Goal: Use online tool/utility: Utilize a website feature to perform a specific function

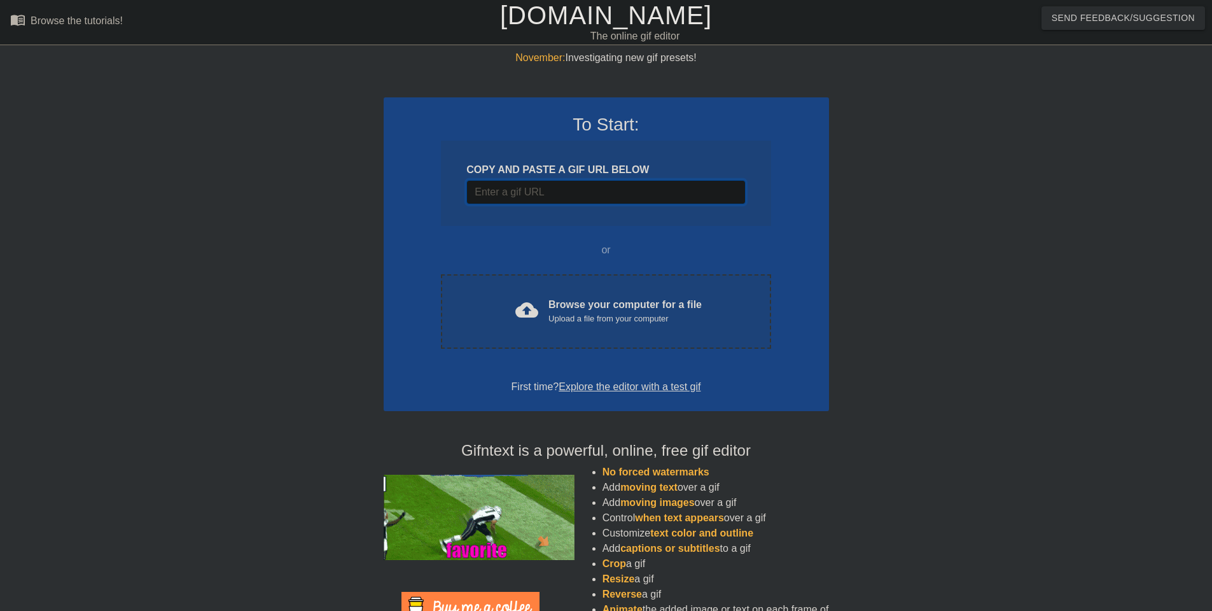
click at [546, 195] on input "Username" at bounding box center [605, 192] width 279 height 24
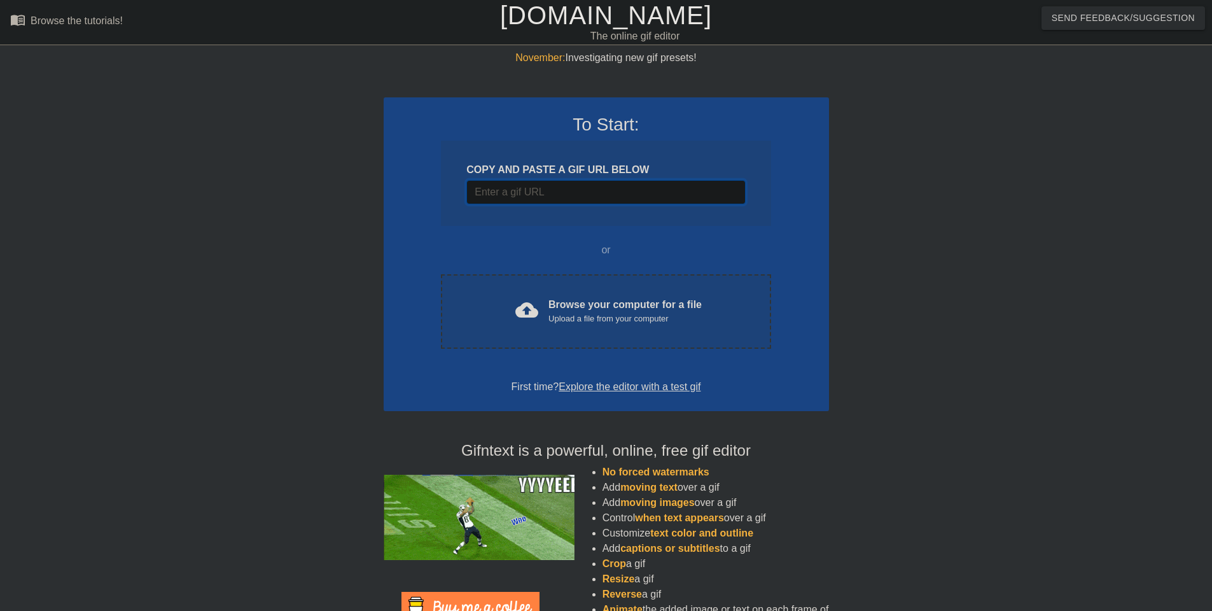
paste input "[URL][DOMAIN_NAME][DOMAIN_NAME]"
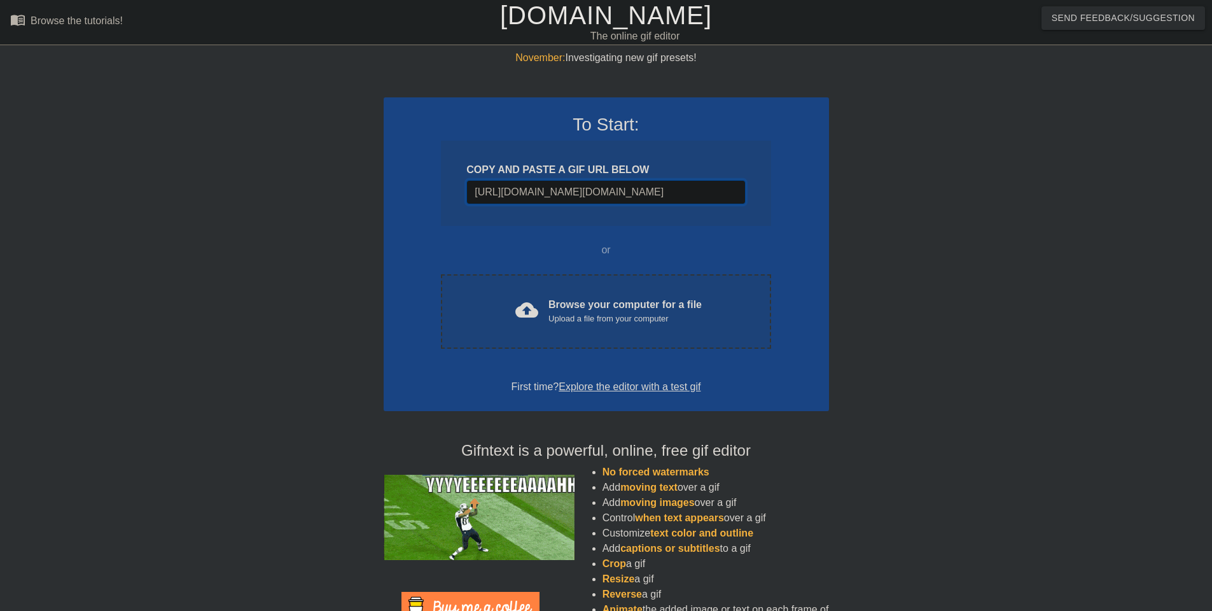
scroll to position [0, 1020]
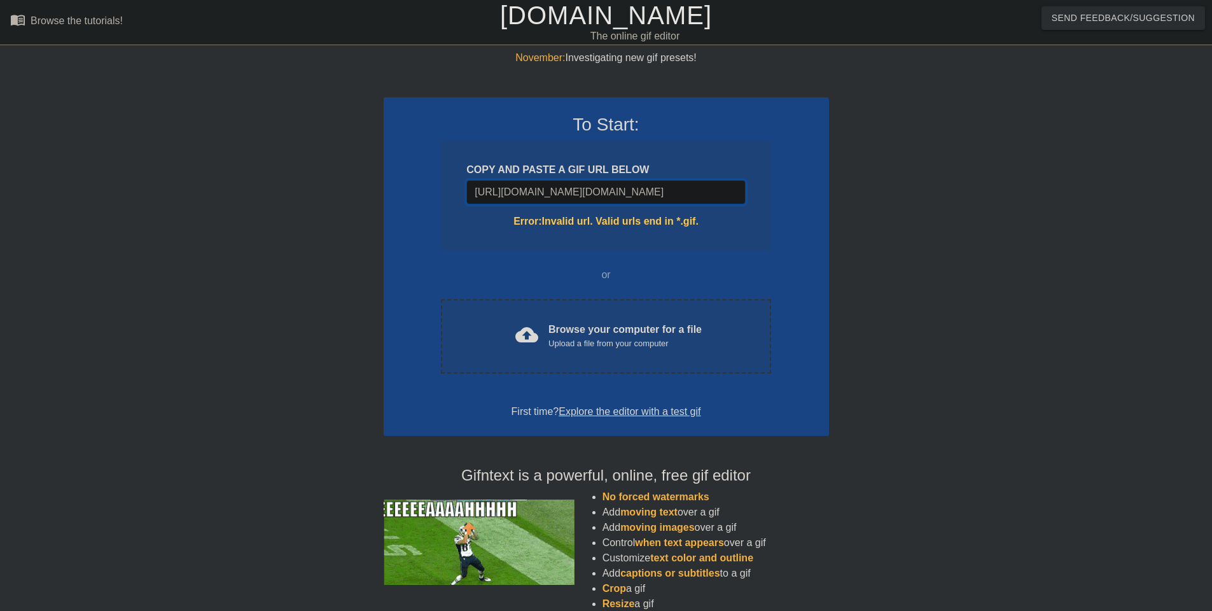
type input "[URL][DOMAIN_NAME][DOMAIN_NAME]"
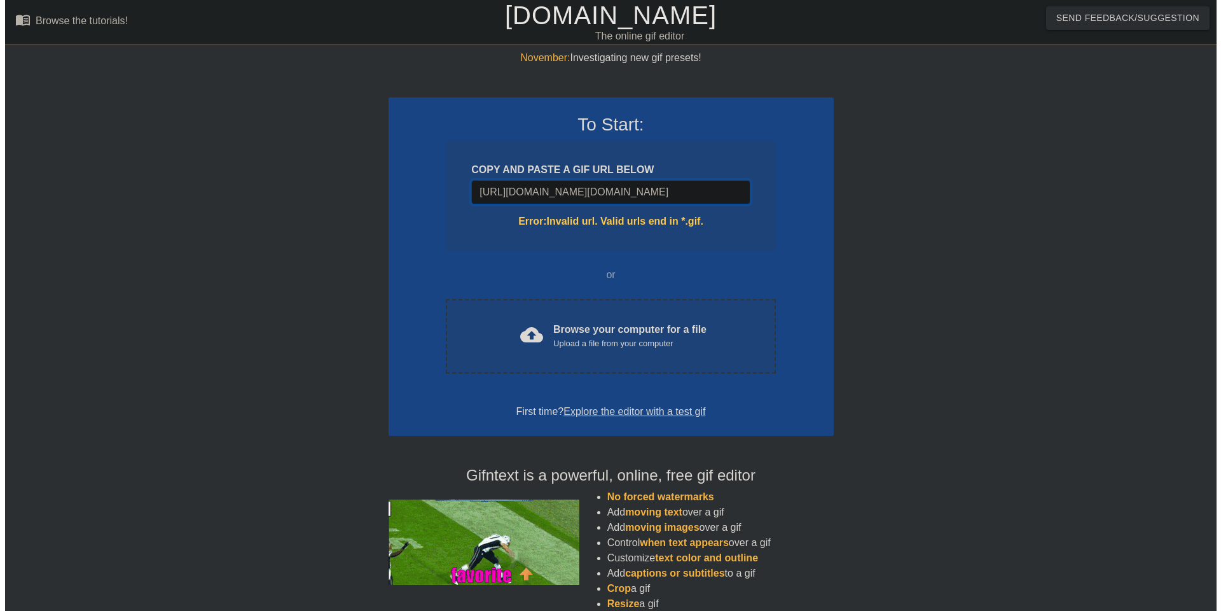
scroll to position [0, 0]
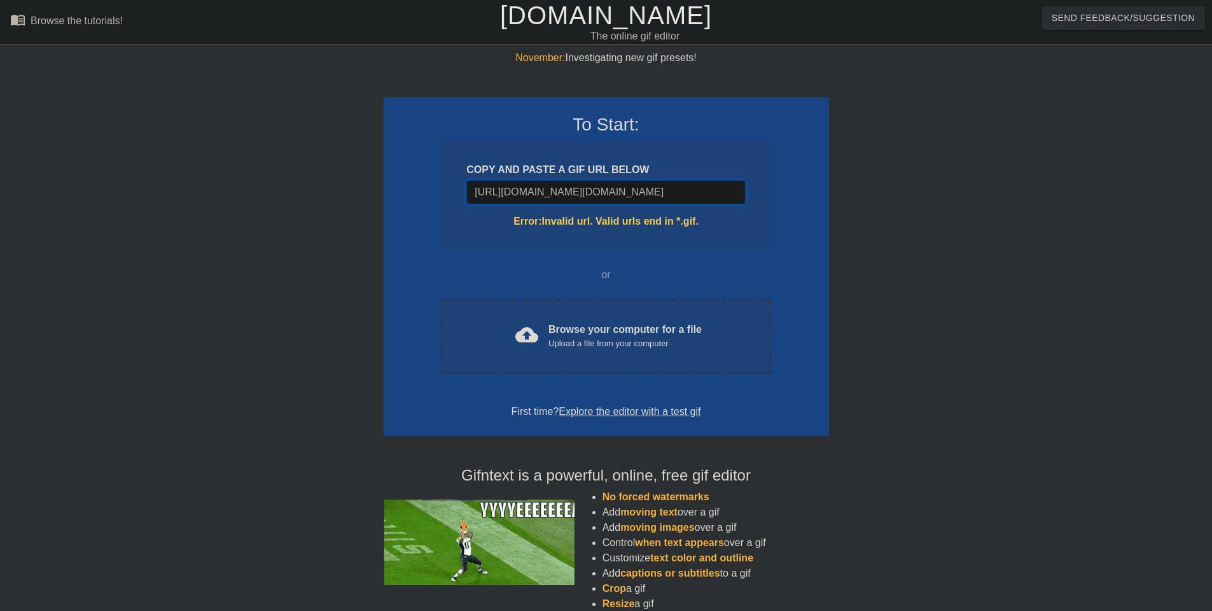
click at [709, 193] on input "[URL][DOMAIN_NAME][DOMAIN_NAME]" at bounding box center [605, 192] width 279 height 24
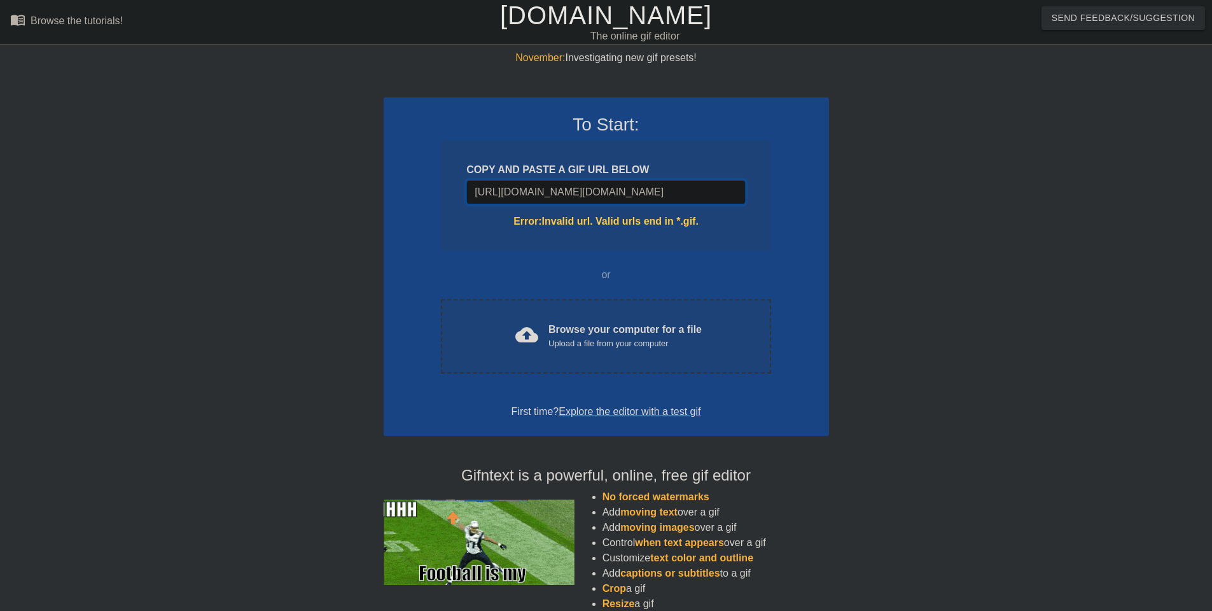
click at [709, 192] on input "[URL][DOMAIN_NAME][DOMAIN_NAME]" at bounding box center [605, 192] width 279 height 24
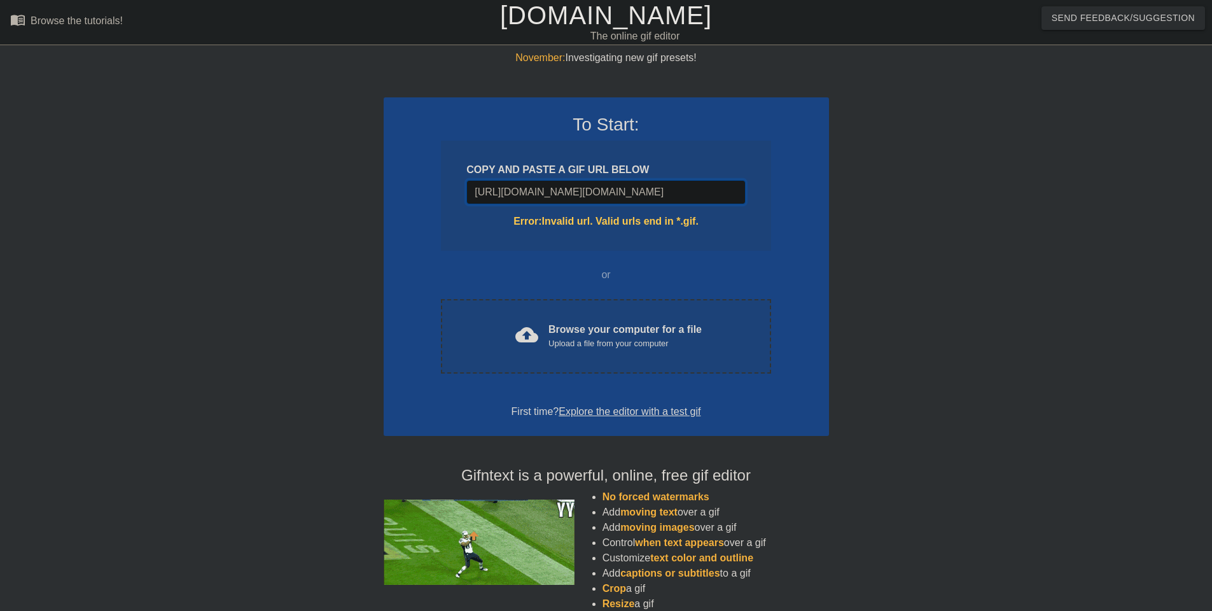
click at [709, 192] on input "[URL][DOMAIN_NAME][DOMAIN_NAME]" at bounding box center [605, 192] width 279 height 24
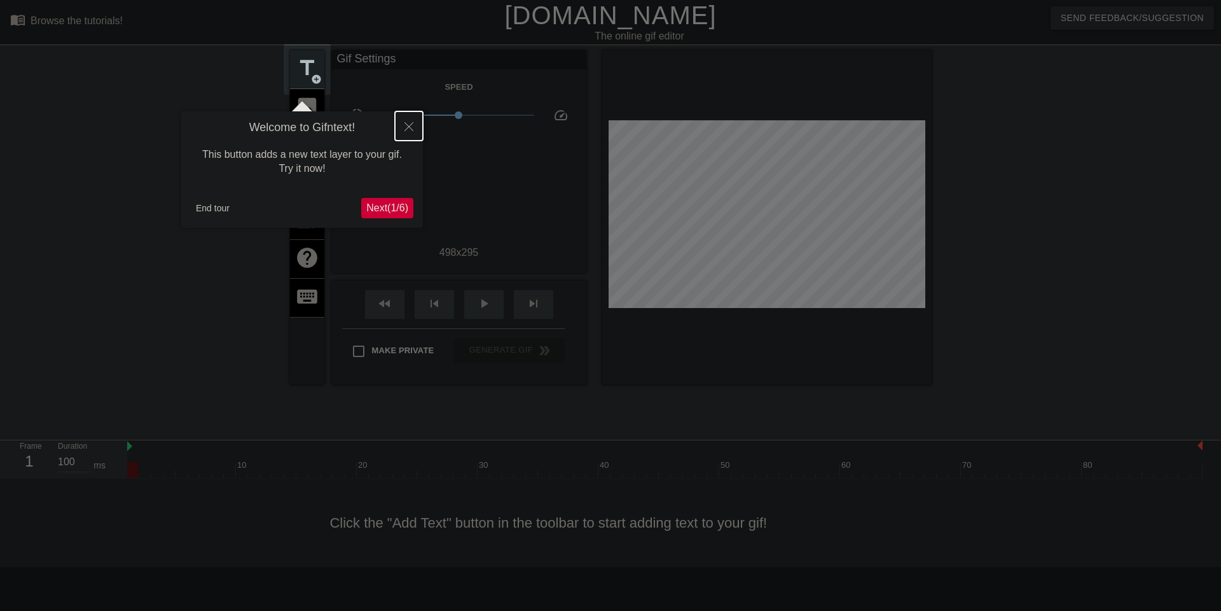
click at [410, 126] on icon "Close" at bounding box center [409, 126] width 9 height 9
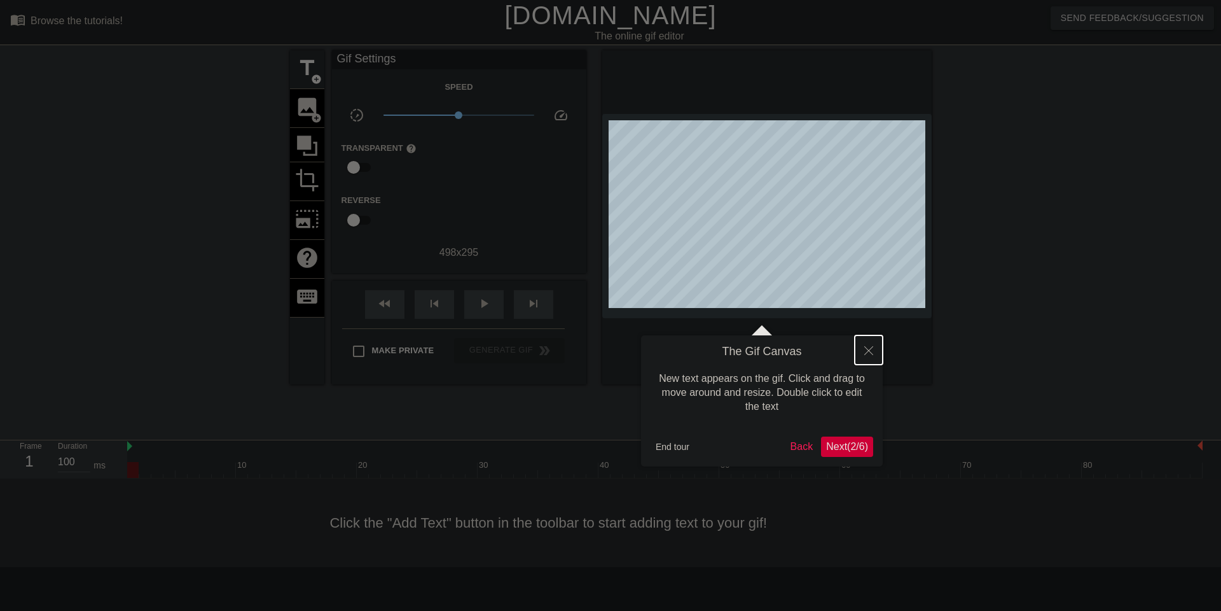
click at [866, 351] on icon "Close" at bounding box center [868, 350] width 9 height 9
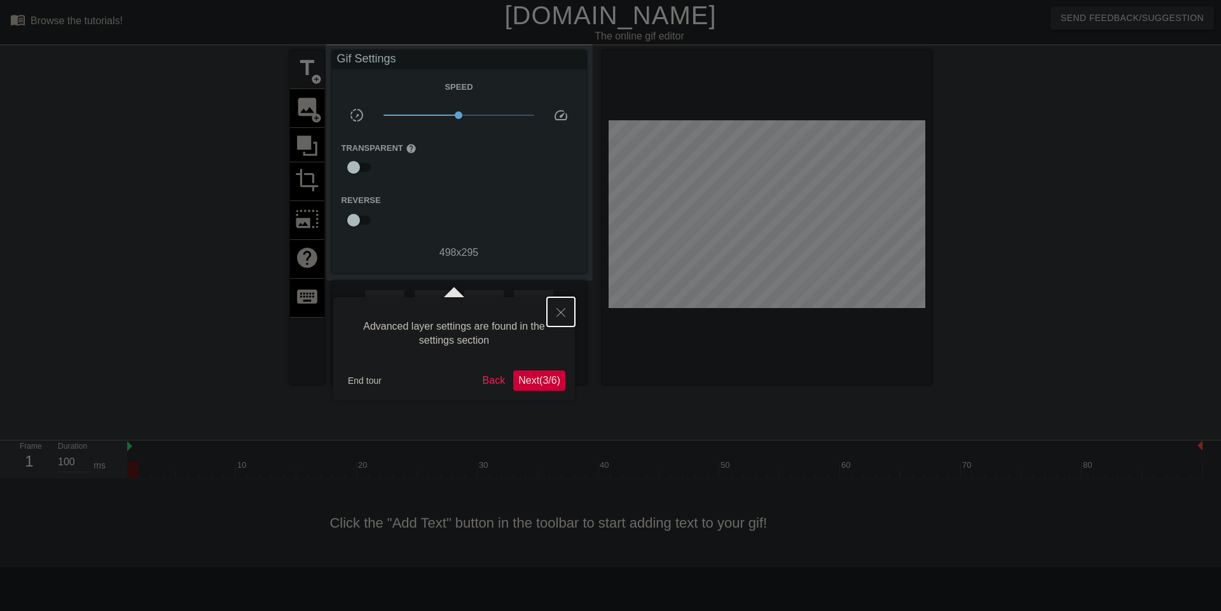
click at [552, 313] on button "Close" at bounding box center [561, 311] width 28 height 29
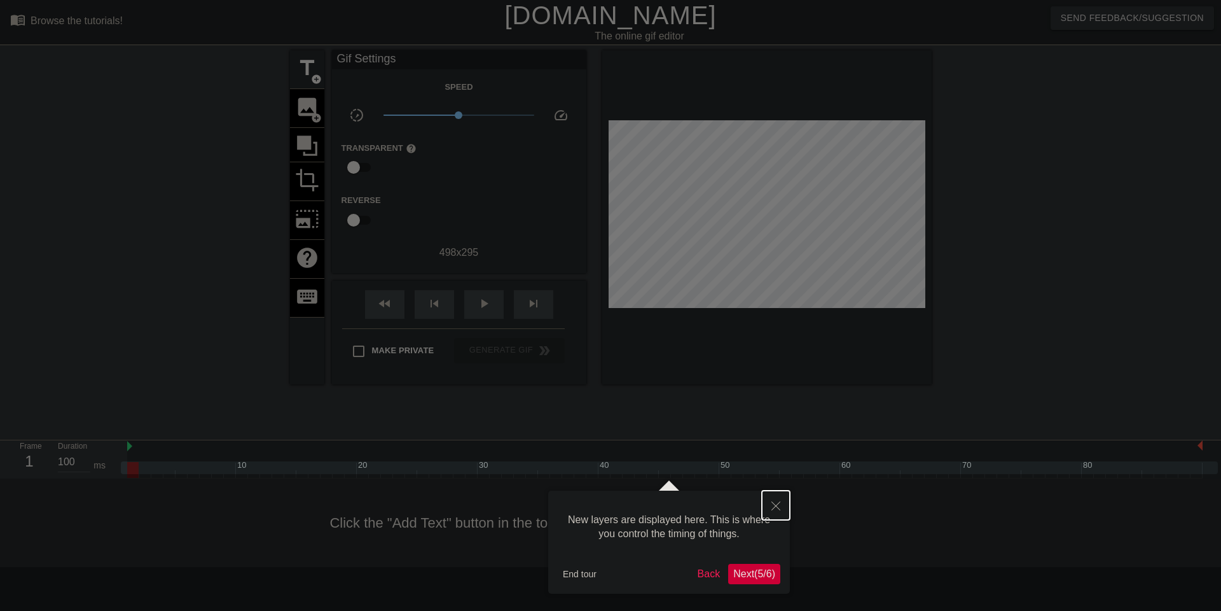
click at [768, 505] on button "Close" at bounding box center [776, 504] width 28 height 29
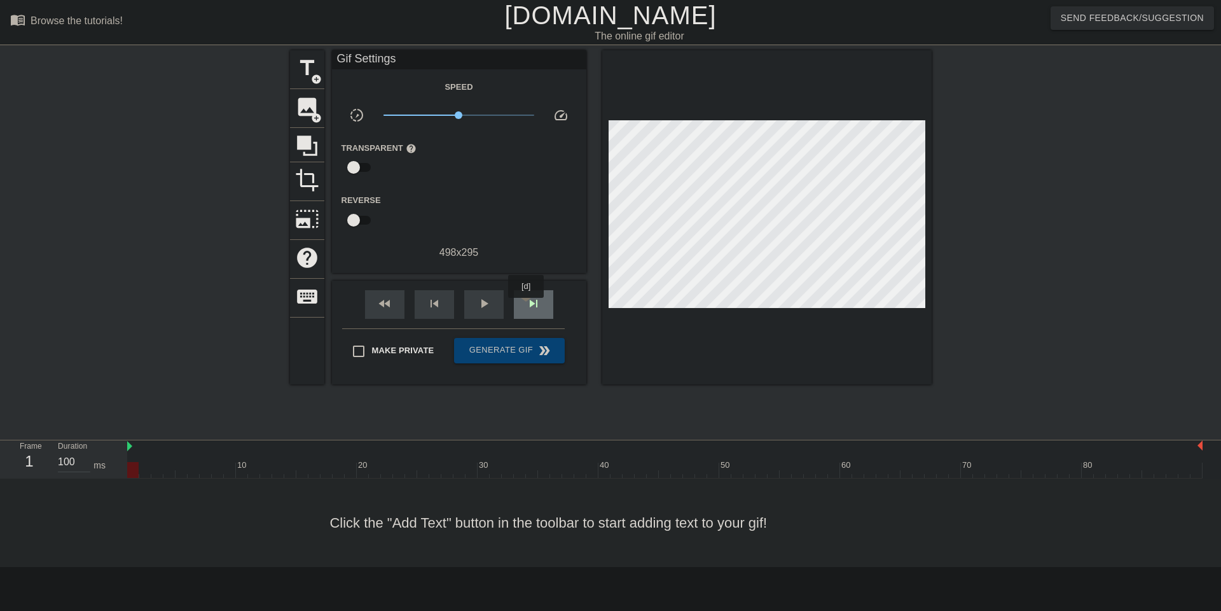
click at [527, 307] on span "skip_next" at bounding box center [533, 303] width 15 height 15
click at [527, 306] on span "skip_next" at bounding box center [533, 303] width 15 height 15
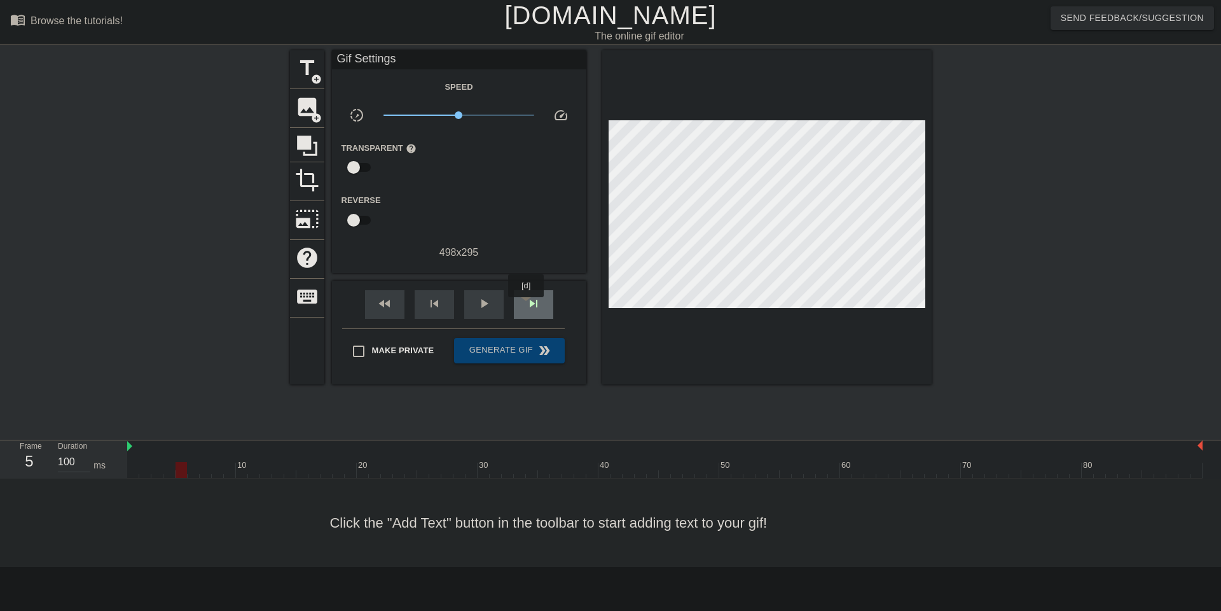
click at [527, 306] on span "skip_next" at bounding box center [533, 303] width 15 height 15
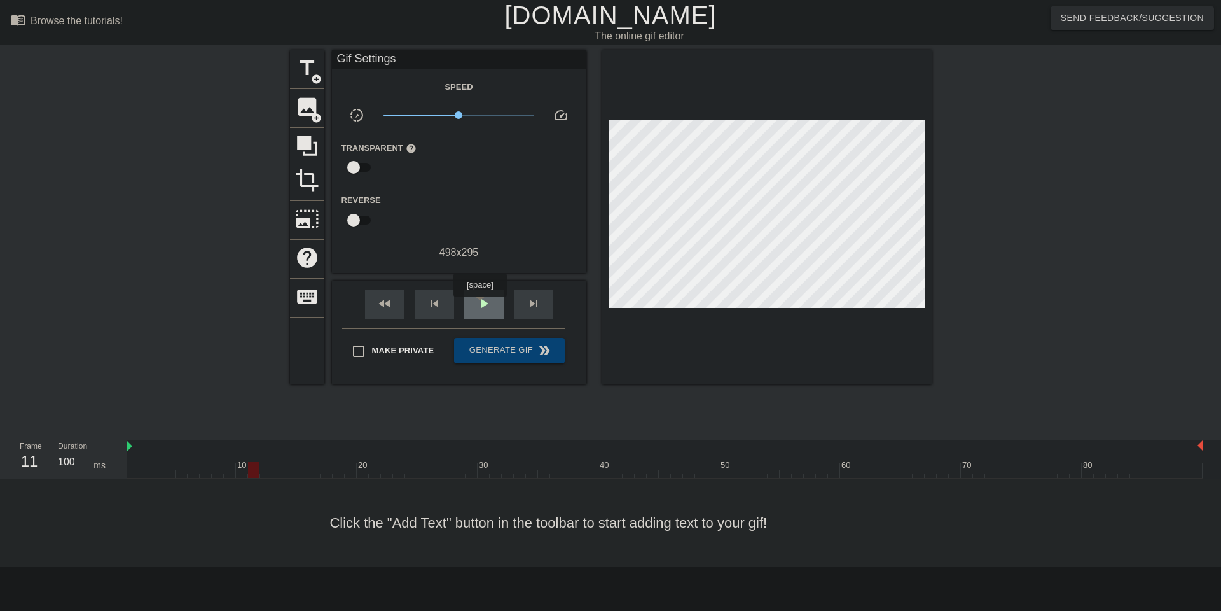
click at [482, 305] on span "play_arrow" at bounding box center [483, 303] width 15 height 15
click at [482, 305] on span "pause" at bounding box center [483, 303] width 15 height 15
click at [482, 305] on span "play_arrow" at bounding box center [483, 303] width 15 height 15
click at [482, 305] on span "pause" at bounding box center [483, 303] width 15 height 15
click at [482, 305] on span "play_arrow" at bounding box center [483, 303] width 15 height 15
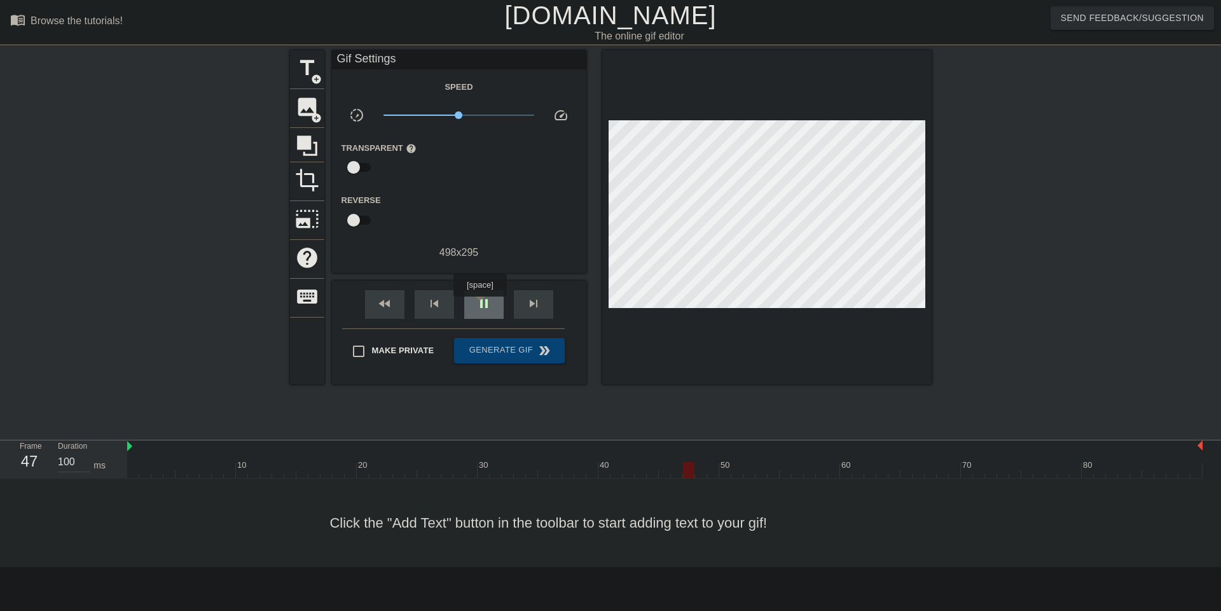
click at [482, 305] on span "pause" at bounding box center [483, 303] width 15 height 15
click at [445, 312] on div "skip_previous" at bounding box center [434, 304] width 39 height 29
click at [309, 118] on span "image" at bounding box center [307, 107] width 24 height 24
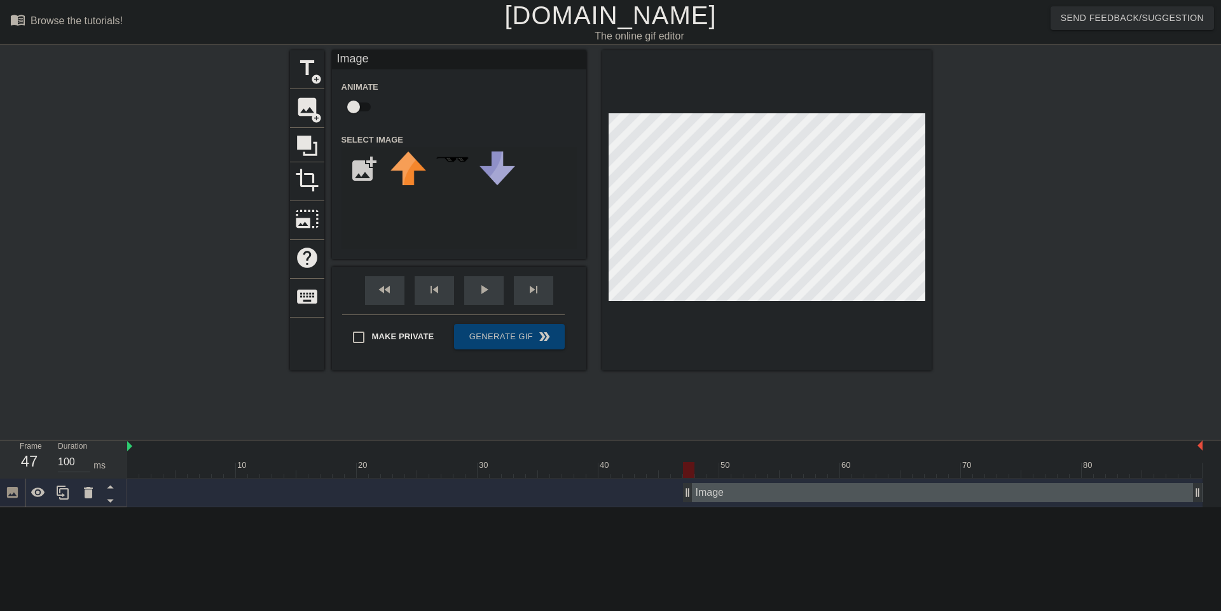
scroll to position [0, 0]
click at [709, 492] on div "Image drag_handle drag_handle" at bounding box center [943, 492] width 520 height 19
click at [368, 173] on input "file" at bounding box center [363, 169] width 43 height 43
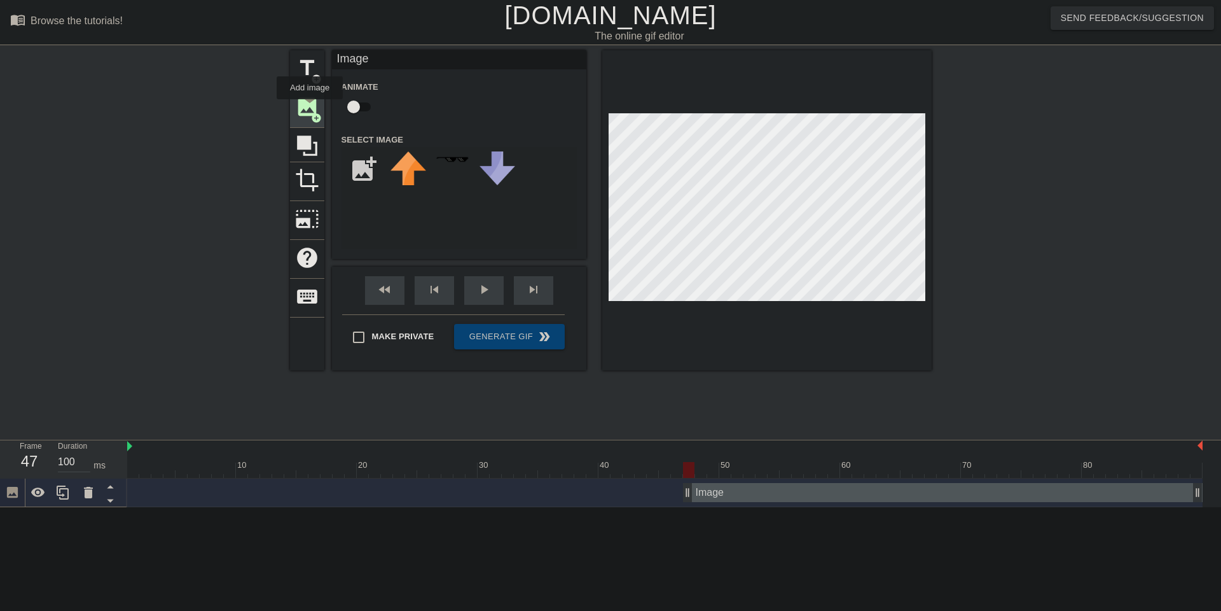
click at [310, 107] on span "image" at bounding box center [307, 107] width 24 height 24
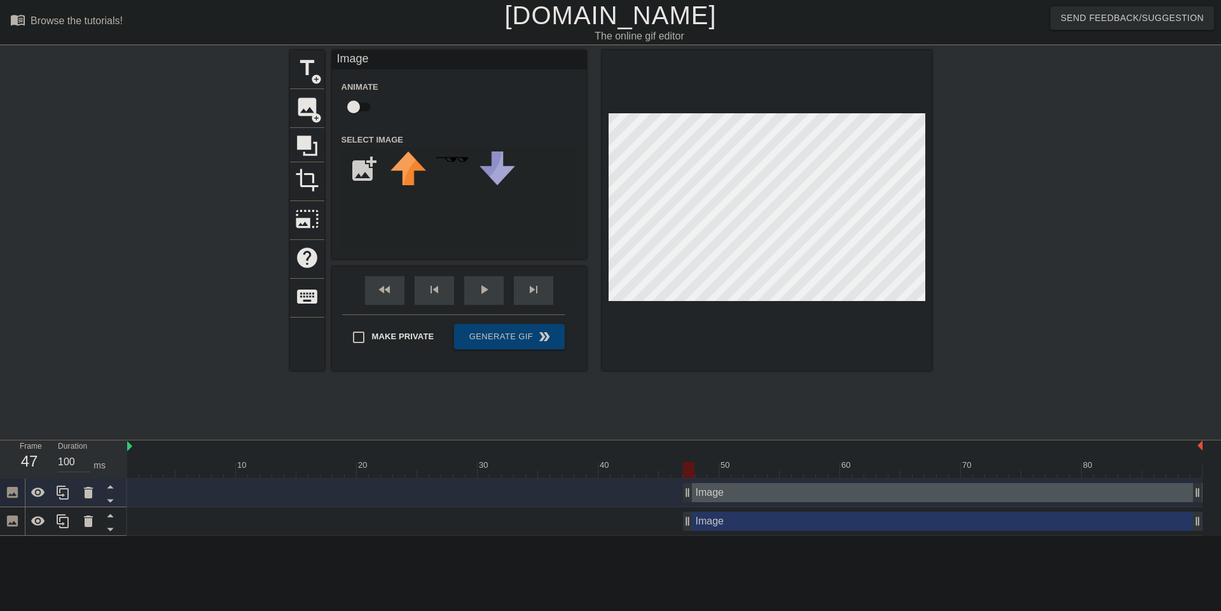
drag, startPoint x: 1143, startPoint y: 515, endPoint x: 1160, endPoint y: 523, distance: 19.1
click at [1146, 517] on div "Image drag_handle drag_handle" at bounding box center [943, 520] width 520 height 19
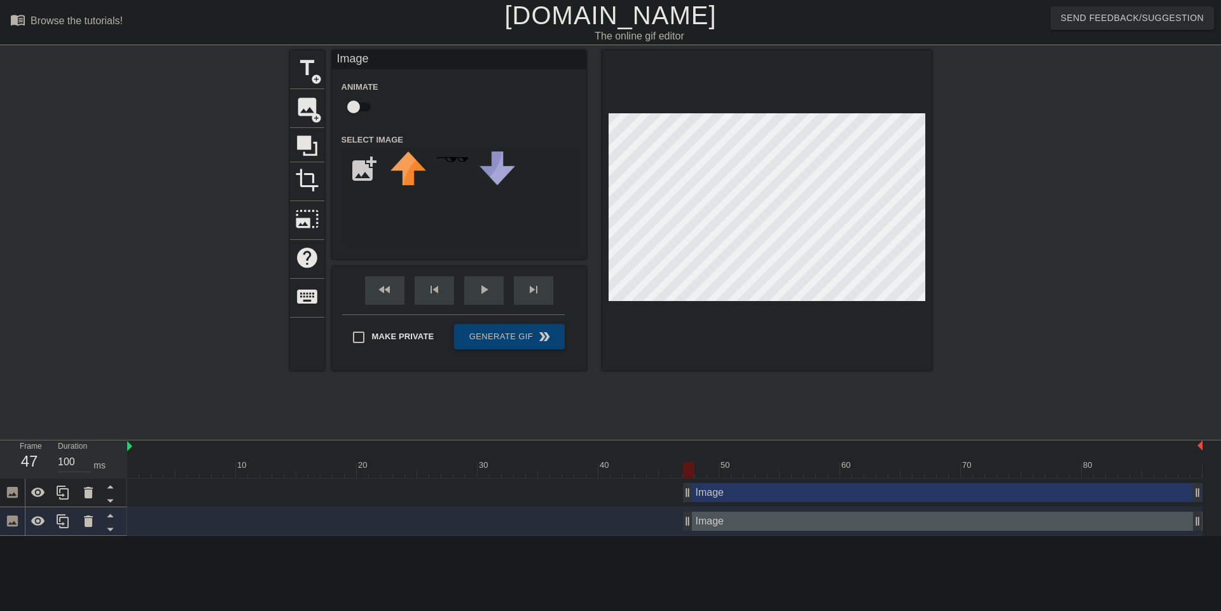
click at [1159, 523] on div "Image drag_handle drag_handle" at bounding box center [943, 520] width 520 height 19
click at [81, 524] on icon at bounding box center [88, 520] width 15 height 15
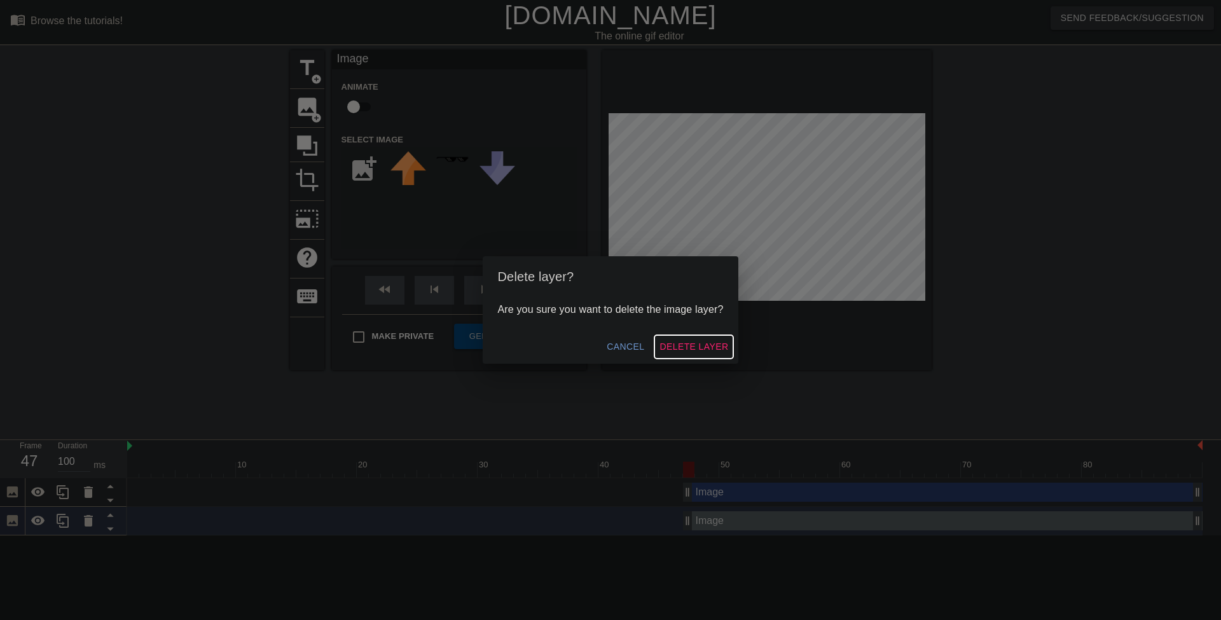
click at [703, 345] on span "Delete Layer" at bounding box center [694, 347] width 69 height 16
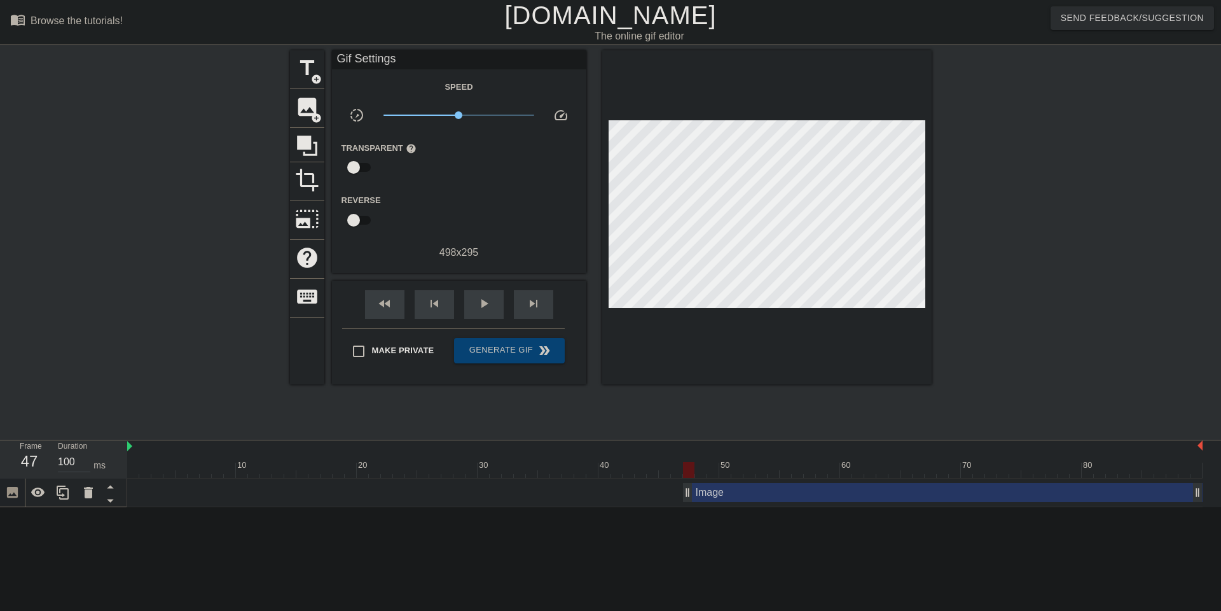
click at [17, 497] on icon at bounding box center [12, 492] width 11 height 11
click at [83, 494] on icon at bounding box center [88, 492] width 15 height 15
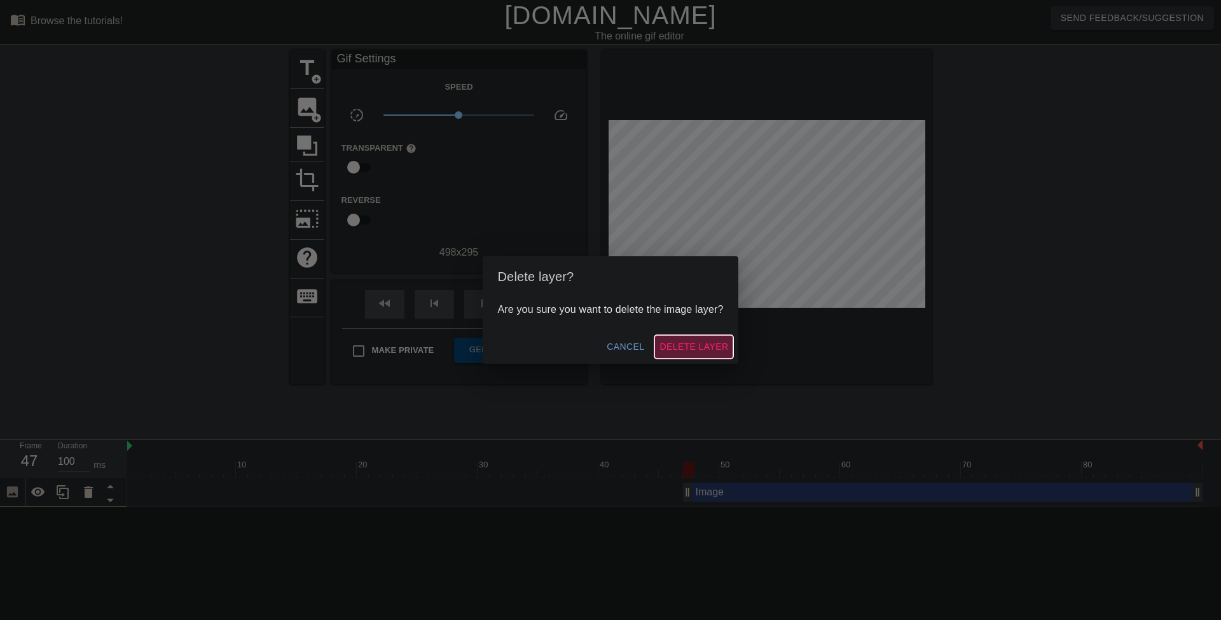
click at [695, 348] on span "Delete Layer" at bounding box center [694, 347] width 69 height 16
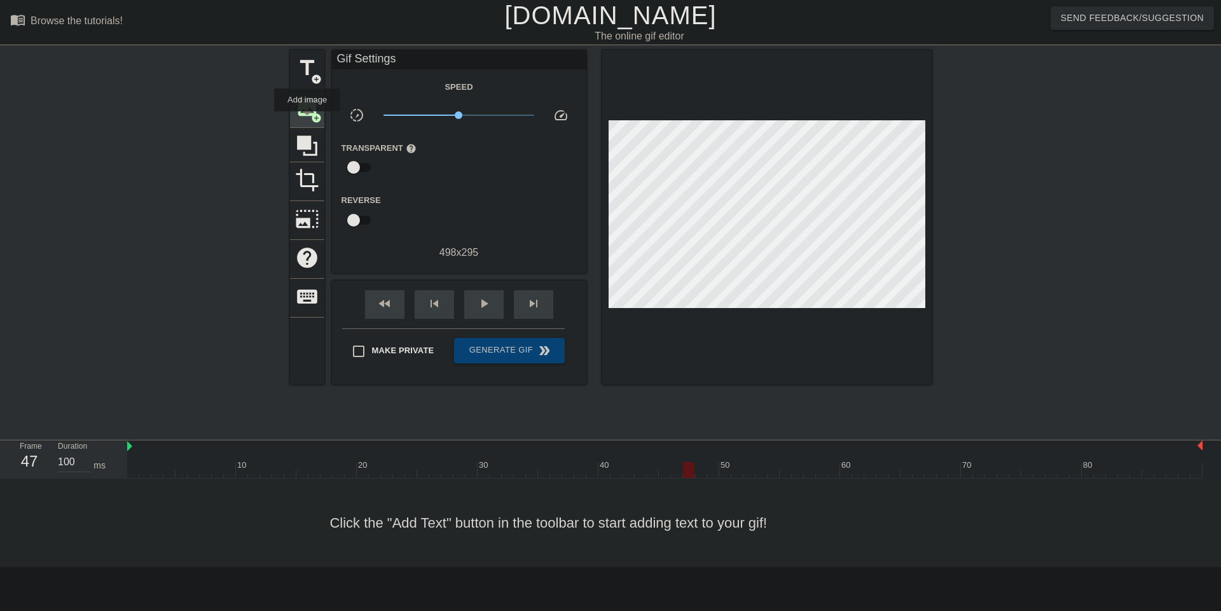
click at [308, 120] on div "image add_circle" at bounding box center [307, 108] width 34 height 39
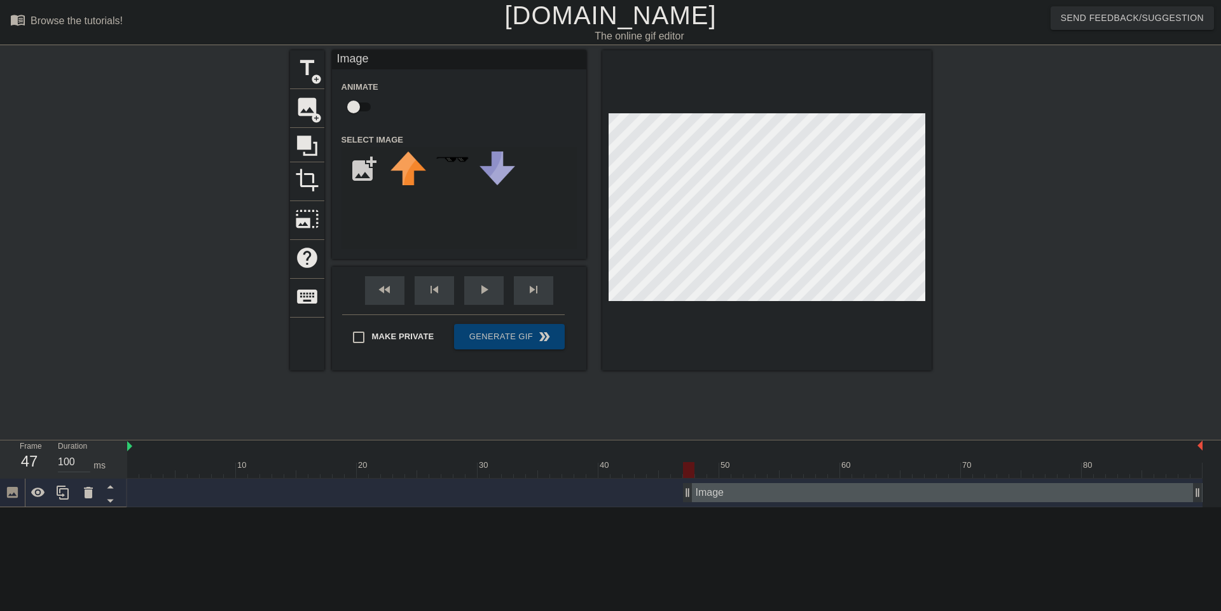
click at [14, 495] on icon at bounding box center [12, 492] width 15 height 15
click at [356, 186] on input "file" at bounding box center [363, 169] width 43 height 43
type input "C:\fakepath\IMG_0141.jpg"
click at [426, 191] on div at bounding box center [408, 169] width 45 height 45
click at [801, 364] on div at bounding box center [766, 210] width 329 height 320
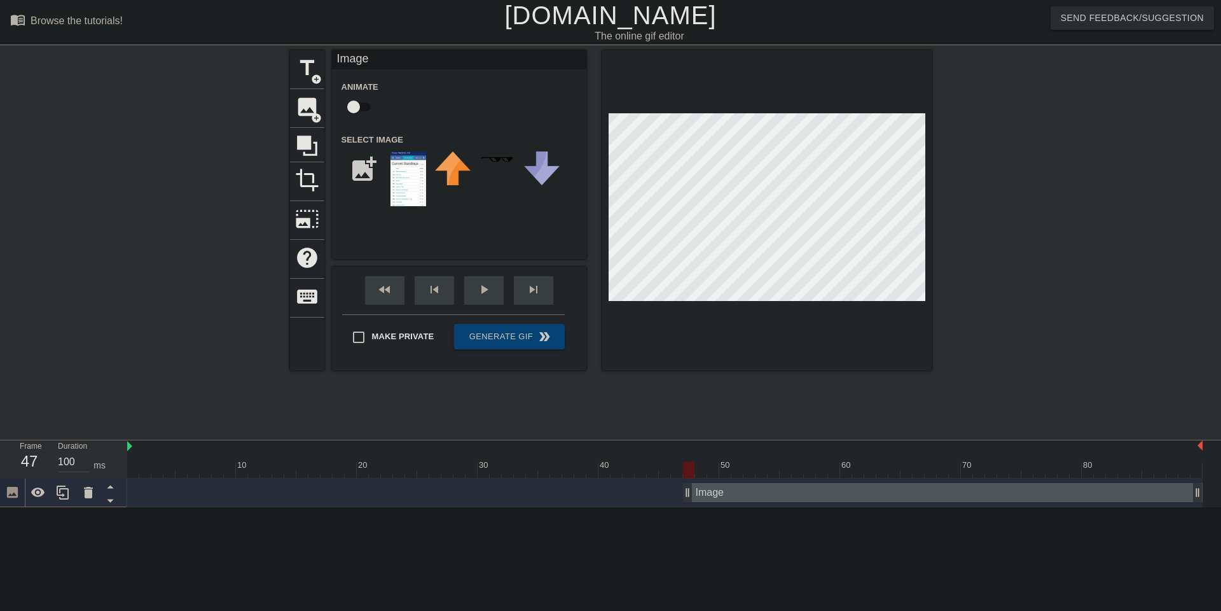
click at [636, 81] on div at bounding box center [766, 210] width 329 height 320
click at [679, 73] on div at bounding box center [766, 210] width 329 height 320
click at [878, 333] on div at bounding box center [766, 210] width 329 height 320
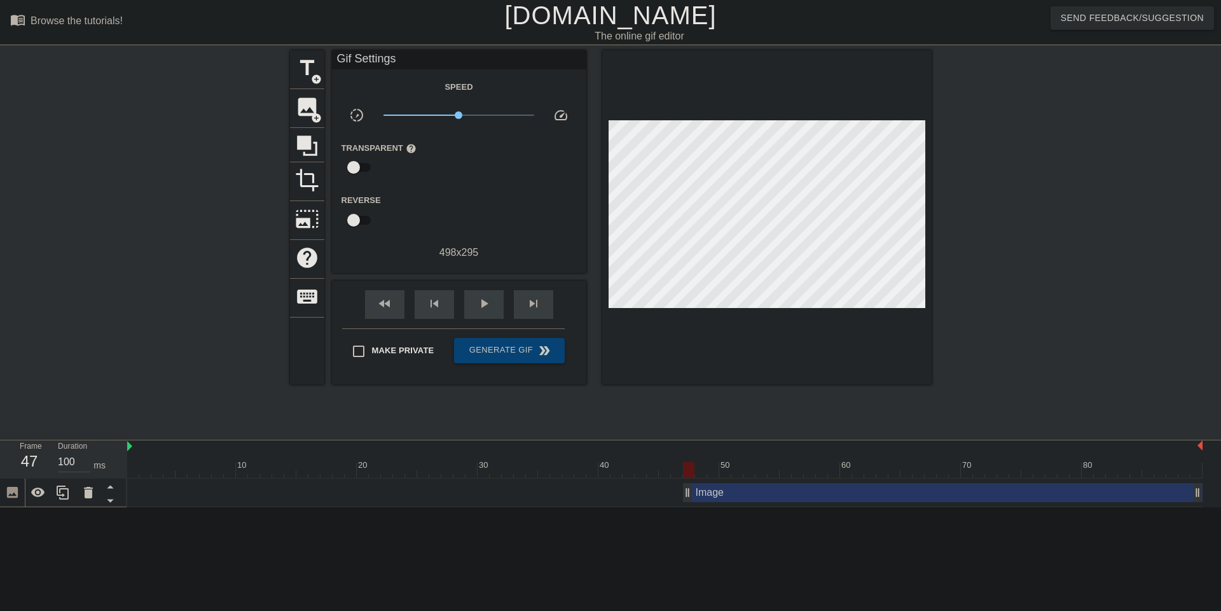
click at [412, 496] on div "Image drag_handle drag_handle" at bounding box center [665, 492] width 1076 height 19
click at [388, 499] on div "Image drag_handle drag_handle" at bounding box center [665, 492] width 1076 height 19
click at [731, 494] on div "Image drag_handle drag_handle" at bounding box center [943, 492] width 520 height 19
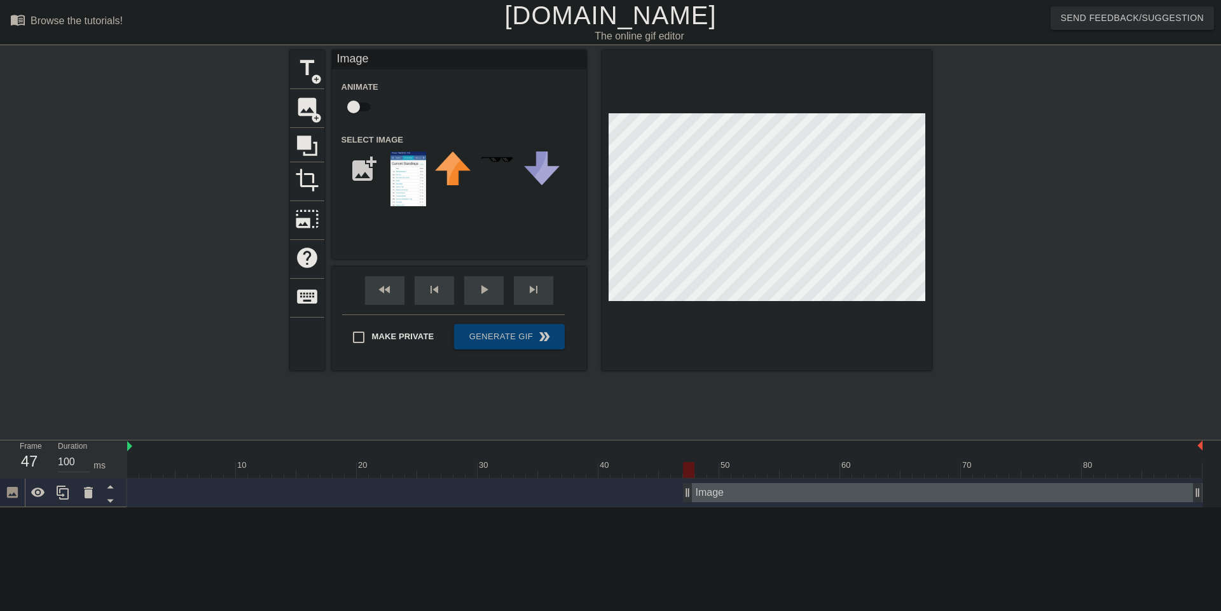
click at [732, 494] on div "Image drag_handle drag_handle" at bounding box center [943, 492] width 520 height 19
click at [1101, 422] on div "title add_circle image add_circle crop photo_size_select_large help keyboard Im…" at bounding box center [610, 241] width 1221 height 382
click at [787, 326] on div at bounding box center [766, 210] width 329 height 320
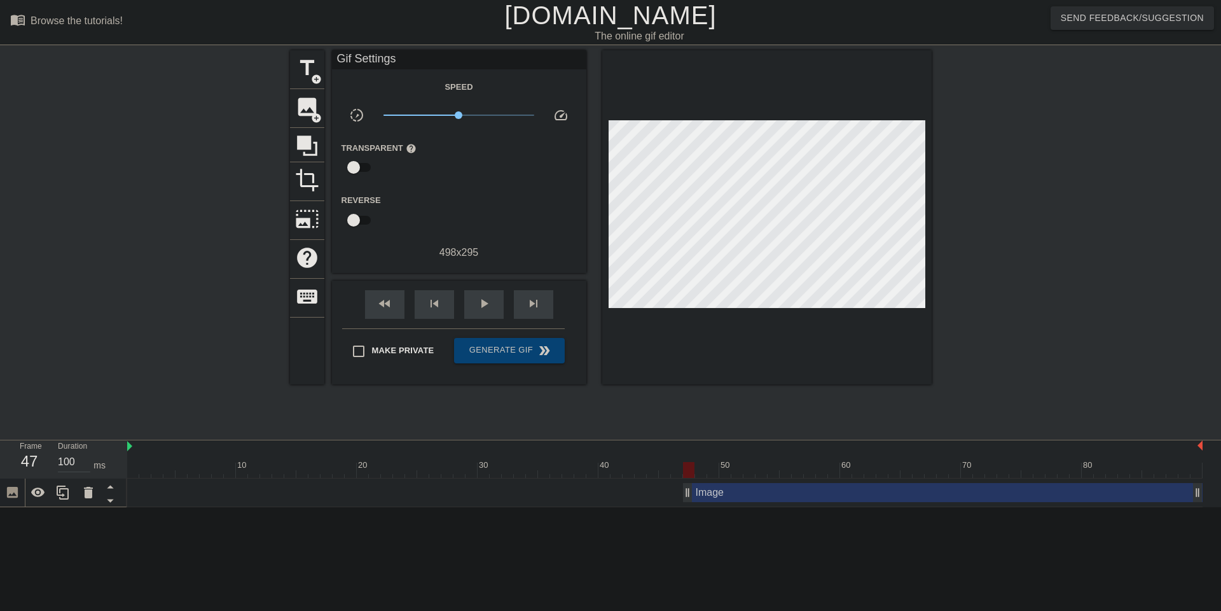
click at [1007, 227] on div at bounding box center [1042, 241] width 191 height 382
click at [780, 345] on div at bounding box center [766, 217] width 329 height 334
click at [480, 305] on span "play_arrow" at bounding box center [483, 303] width 15 height 15
click at [482, 308] on span "pause" at bounding box center [483, 303] width 15 height 15
click at [482, 308] on span "play_arrow" at bounding box center [483, 303] width 15 height 15
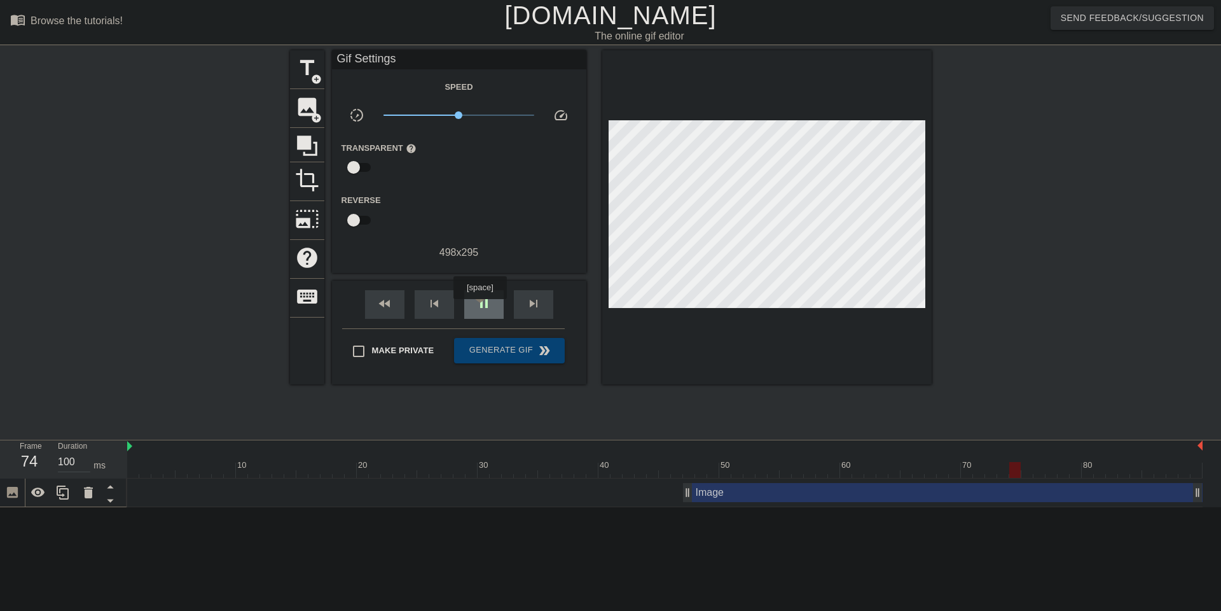
click at [482, 308] on span "pause" at bounding box center [483, 303] width 15 height 15
drag, startPoint x: 1196, startPoint y: 497, endPoint x: 1049, endPoint y: 487, distance: 147.9
click at [487, 315] on div "play_arrow" at bounding box center [483, 304] width 39 height 29
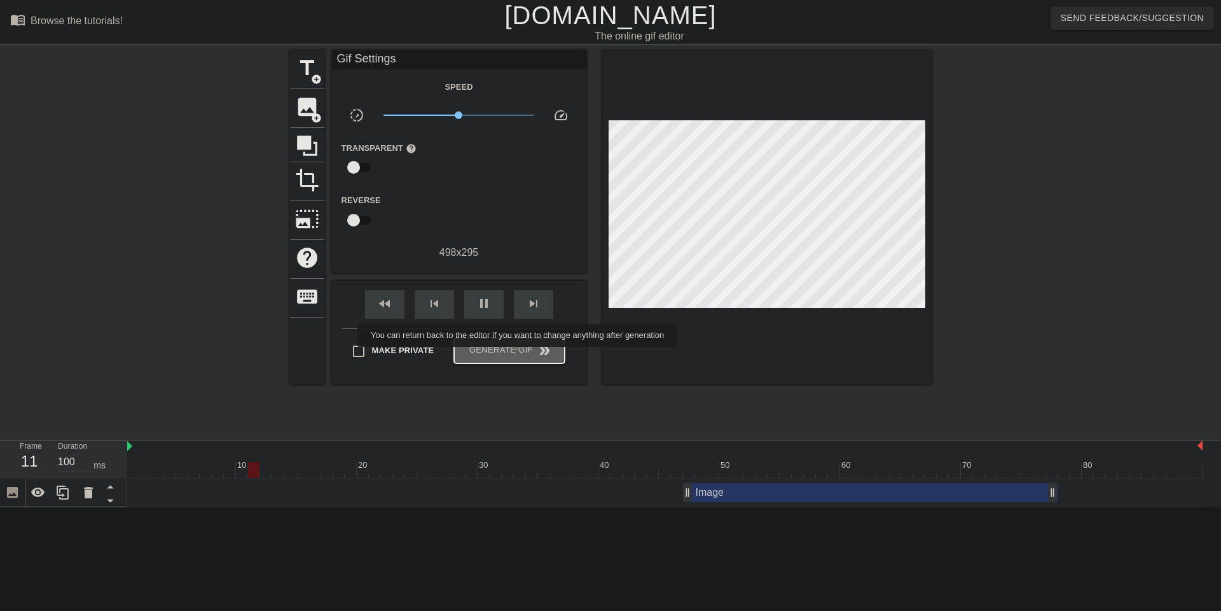
click at [526, 356] on span "Generate Gif double_arrow" at bounding box center [509, 350] width 100 height 15
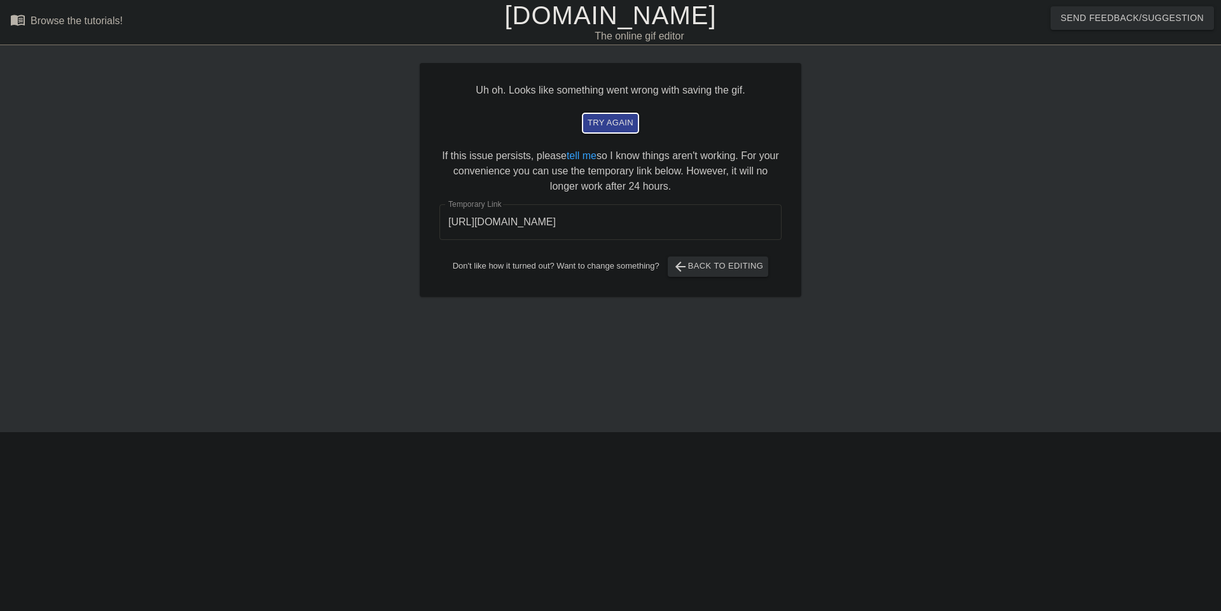
click at [618, 125] on span "try again" at bounding box center [611, 123] width 46 height 15
click at [616, 227] on input "https://www.gifntext.com/temp_generations/XM3Iqtt8.gif" at bounding box center [611, 222] width 342 height 36
click at [616, 228] on input "https://www.gifntext.com/temp_generations/XM3Iqtt8.gif" at bounding box center [611, 222] width 342 height 36
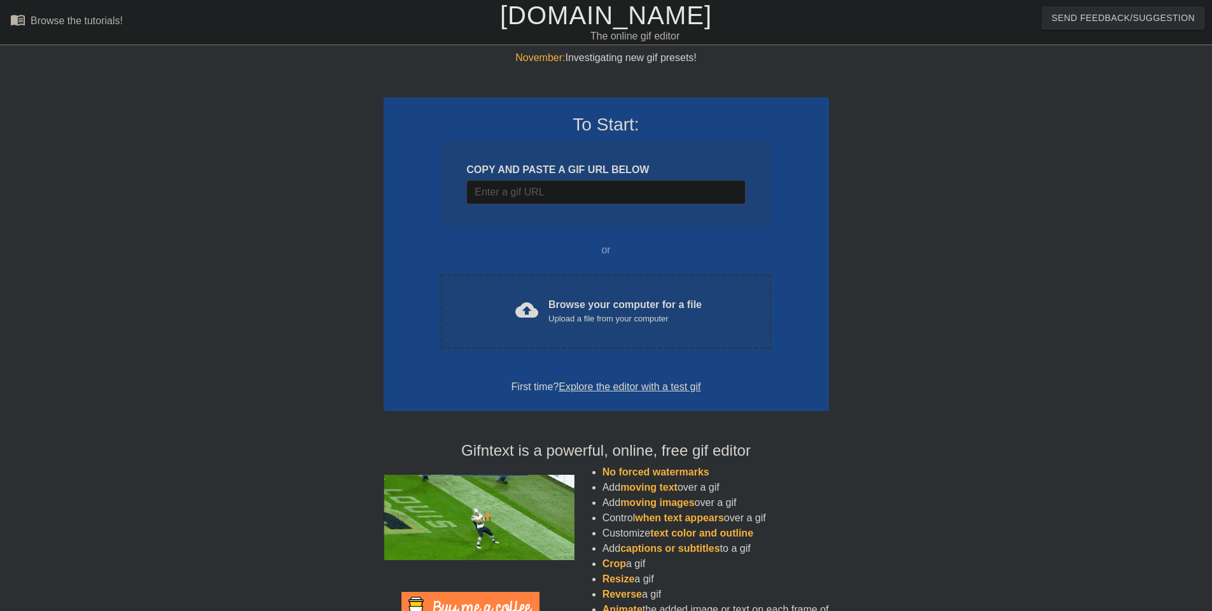
click at [534, 206] on div "COPY AND PASTE A GIF URL BELOW" at bounding box center [605, 183] width 329 height 85
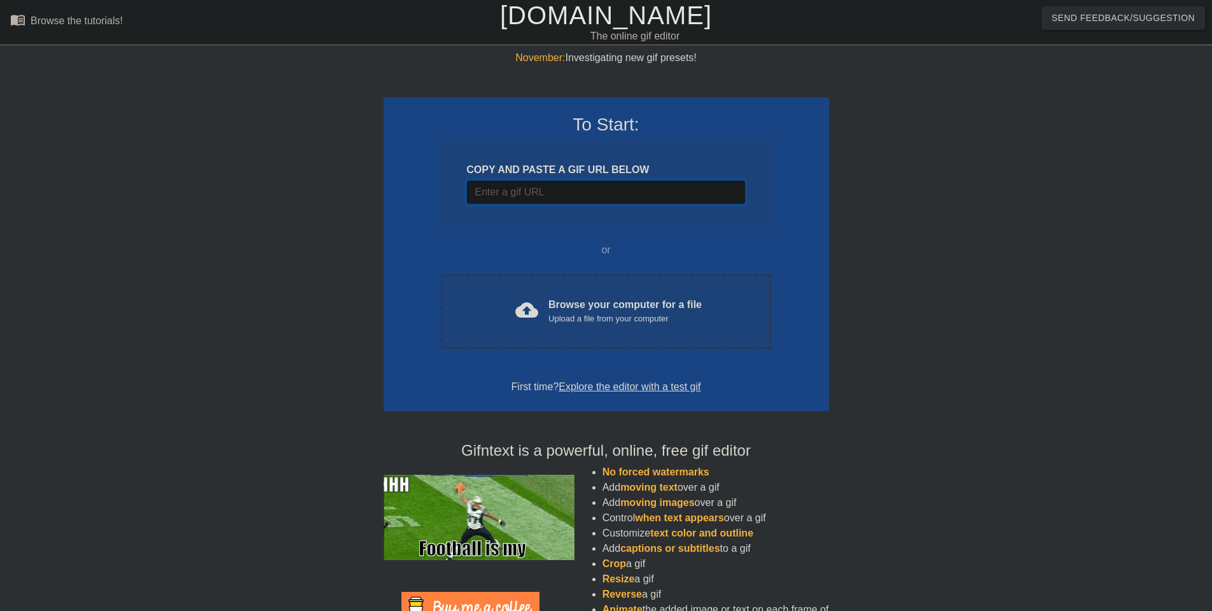
click at [532, 202] on input "Username" at bounding box center [605, 192] width 279 height 24
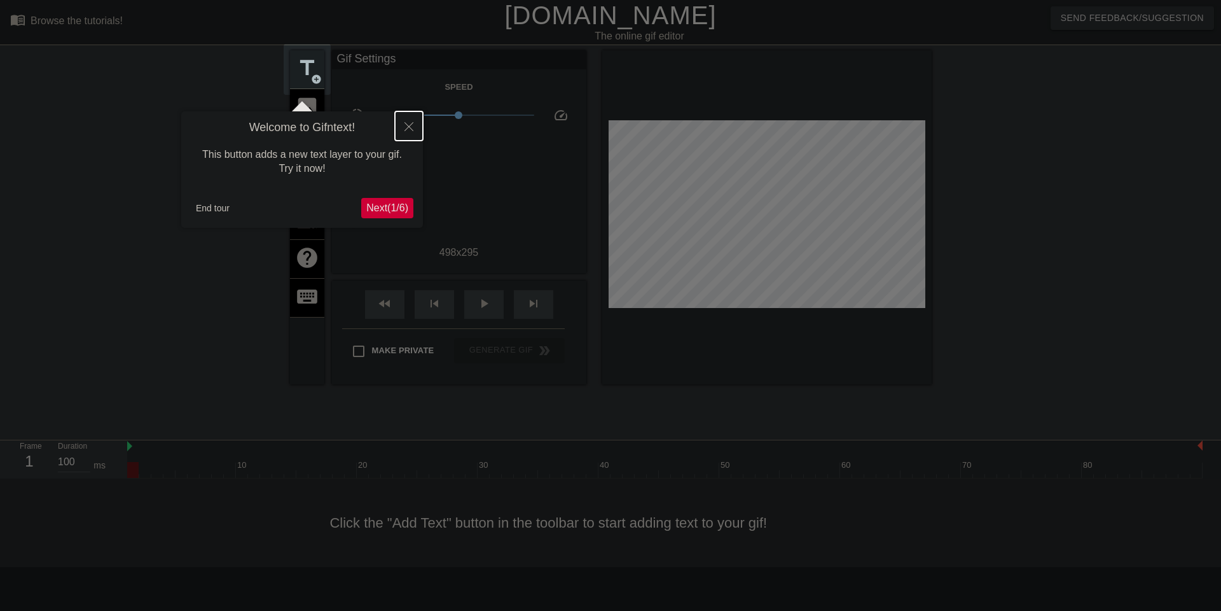
click at [410, 120] on button "Close" at bounding box center [409, 125] width 28 height 29
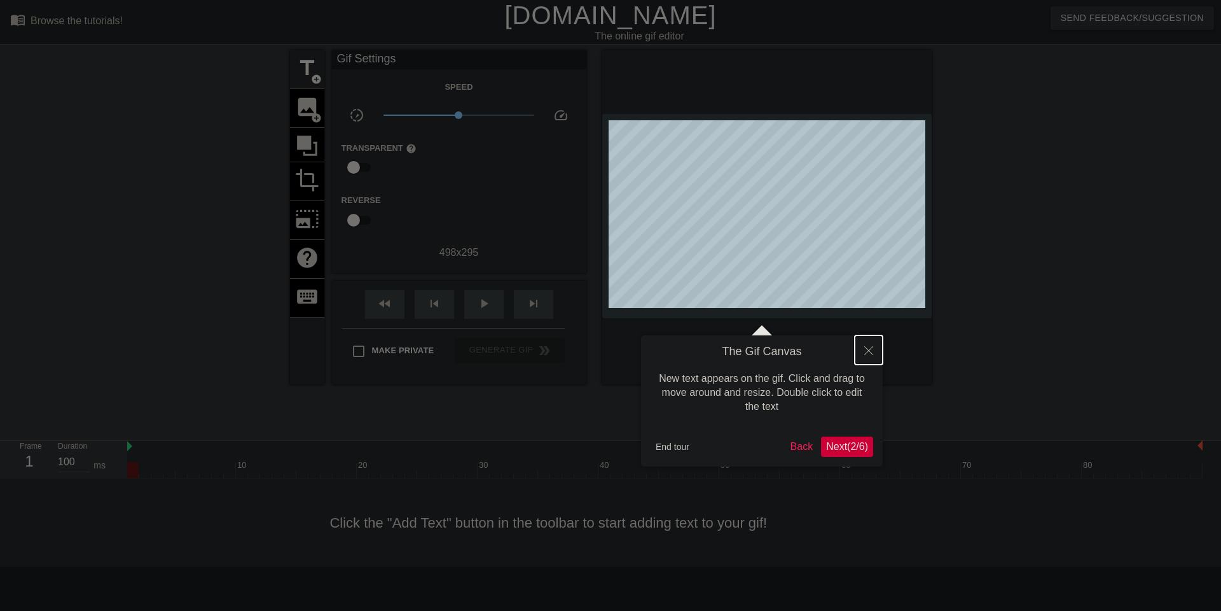
click at [865, 351] on icon "Close" at bounding box center [868, 350] width 9 height 9
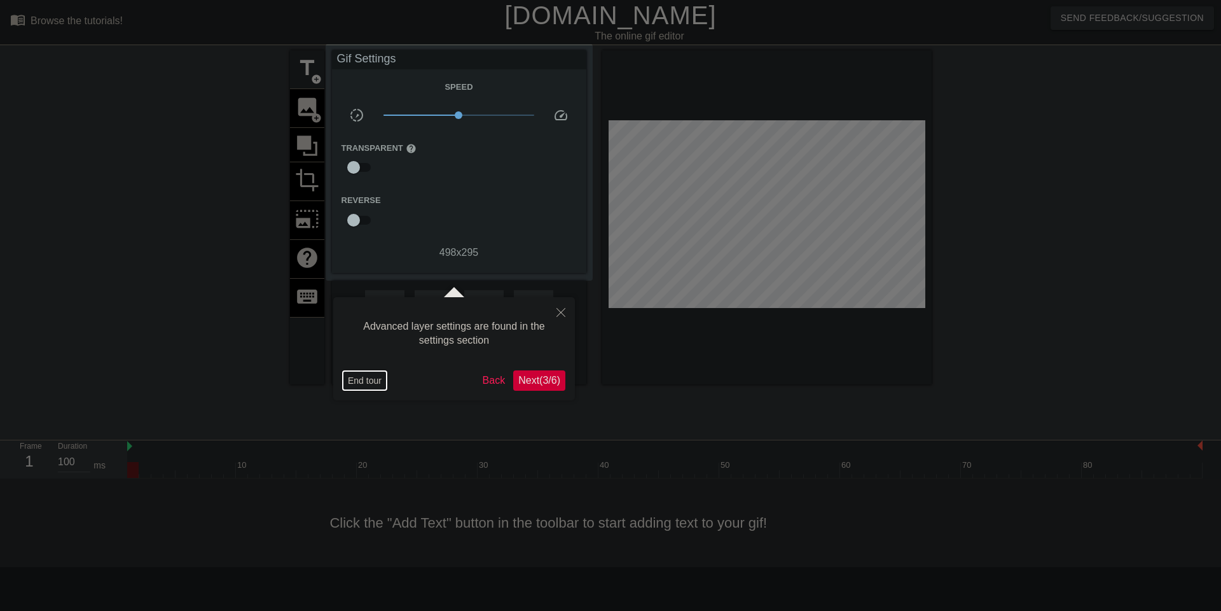
click at [368, 387] on button "End tour" at bounding box center [365, 380] width 44 height 19
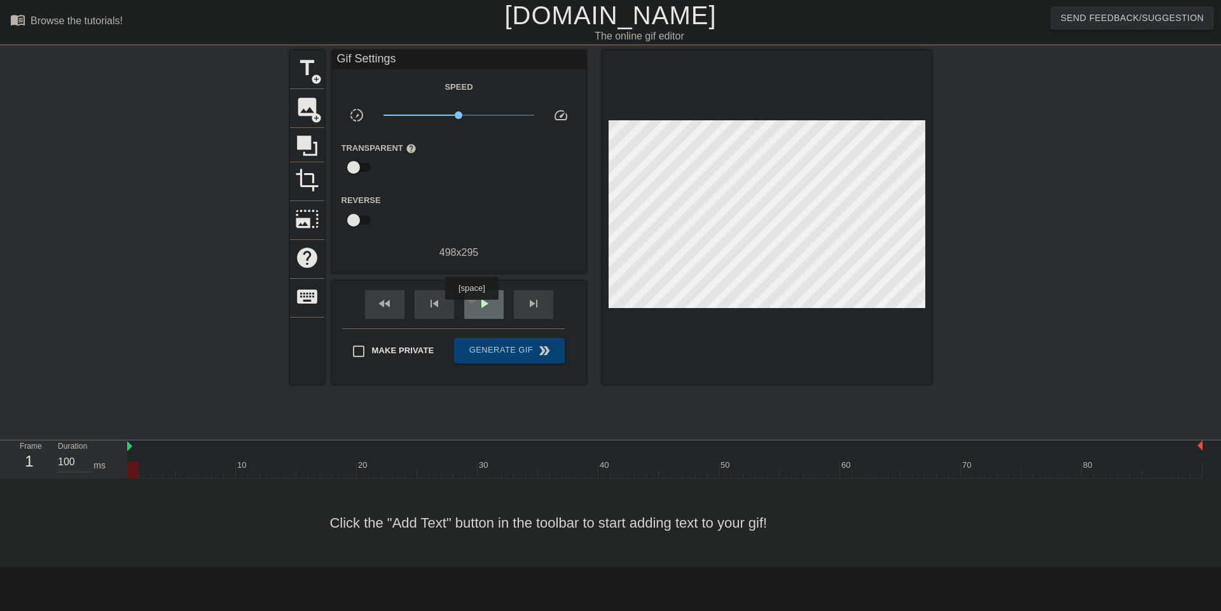
click at [473, 308] on div "play_arrow" at bounding box center [483, 304] width 39 height 29
click at [481, 310] on span "pause" at bounding box center [483, 303] width 15 height 15
click at [733, 475] on div at bounding box center [736, 470] width 11 height 16
click at [433, 312] on div "skip_previous" at bounding box center [434, 304] width 39 height 29
click at [432, 319] on div "fast_rewind skip_previous play_arrow skip_next" at bounding box center [459, 305] width 207 height 48
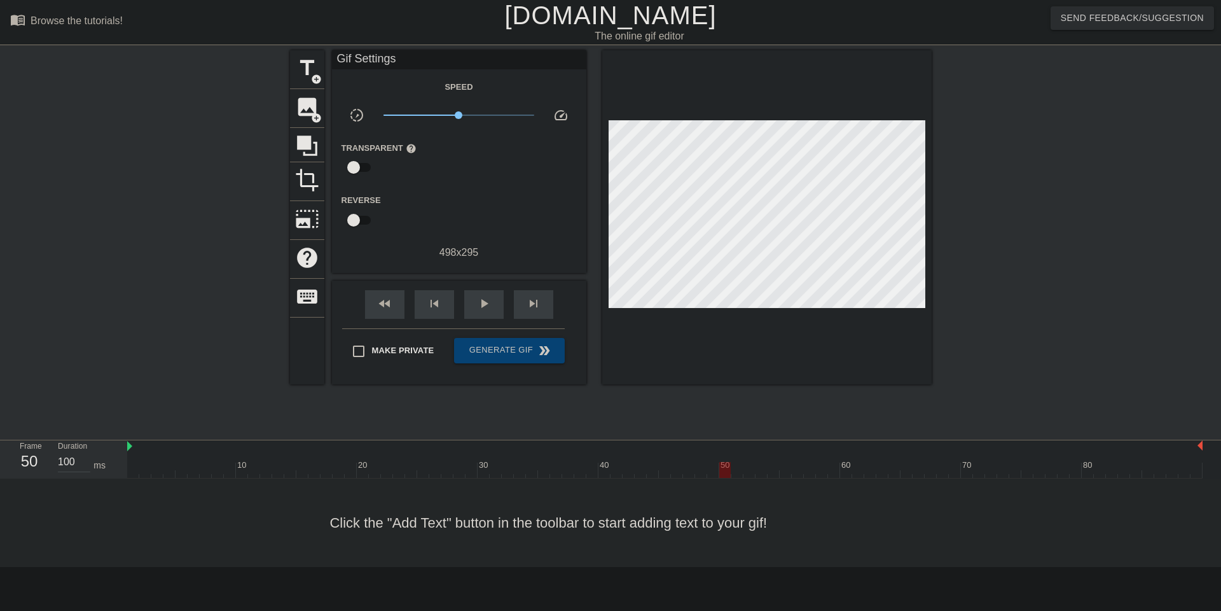
click at [432, 319] on div "fast_rewind skip_previous play_arrow skip_next" at bounding box center [459, 305] width 207 height 48
click at [436, 314] on div "skip_previous" at bounding box center [434, 304] width 39 height 29
click at [303, 113] on span "image" at bounding box center [307, 107] width 24 height 24
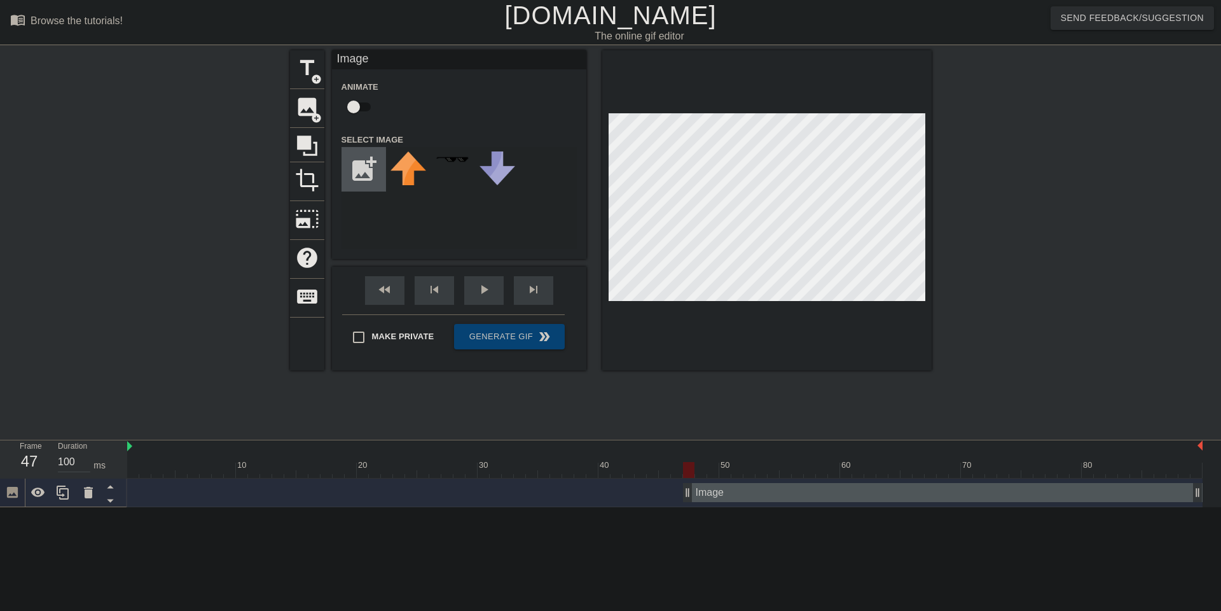
click at [366, 183] on input "file" at bounding box center [363, 169] width 43 height 43
type input "C:\fakepath\IMG_0142.jpg"
click at [404, 161] on img at bounding box center [409, 180] width 36 height 59
click at [706, 363] on div at bounding box center [766, 210] width 329 height 320
click at [824, 330] on div at bounding box center [766, 210] width 329 height 320
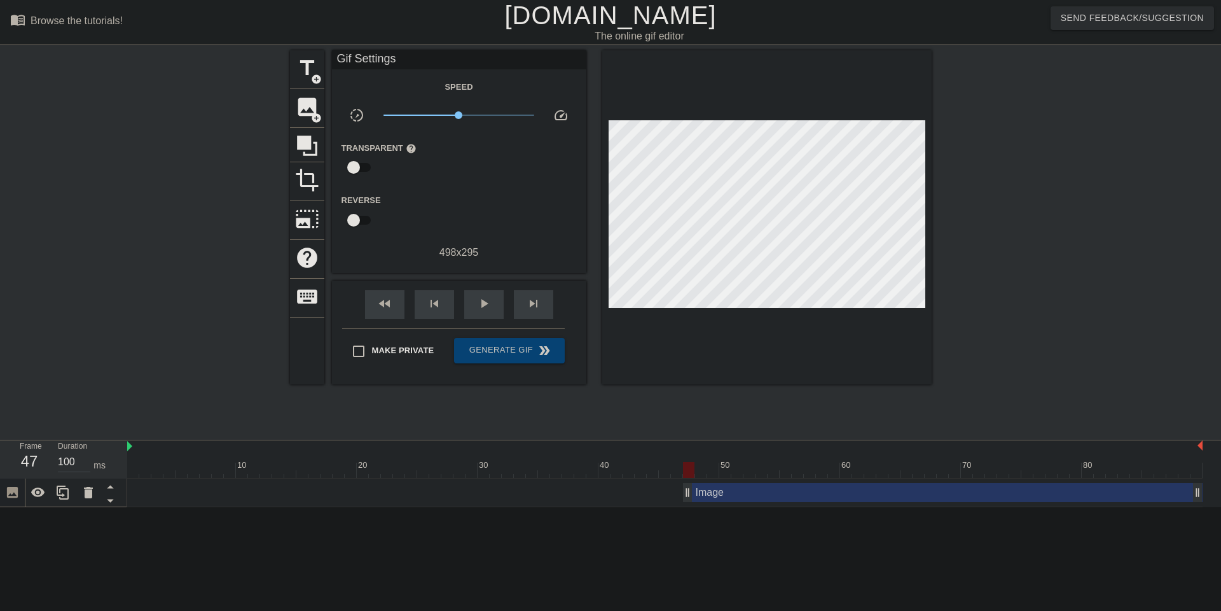
click at [779, 237] on div at bounding box center [766, 217] width 329 height 334
drag, startPoint x: 214, startPoint y: 482, endPoint x: 198, endPoint y: 492, distance: 18.9
click at [214, 483] on div "Image drag_handle drag_handle" at bounding box center [665, 492] width 1076 height 19
click at [37, 494] on icon at bounding box center [38, 492] width 14 height 10
click at [37, 494] on icon at bounding box center [38, 493] width 14 height 12
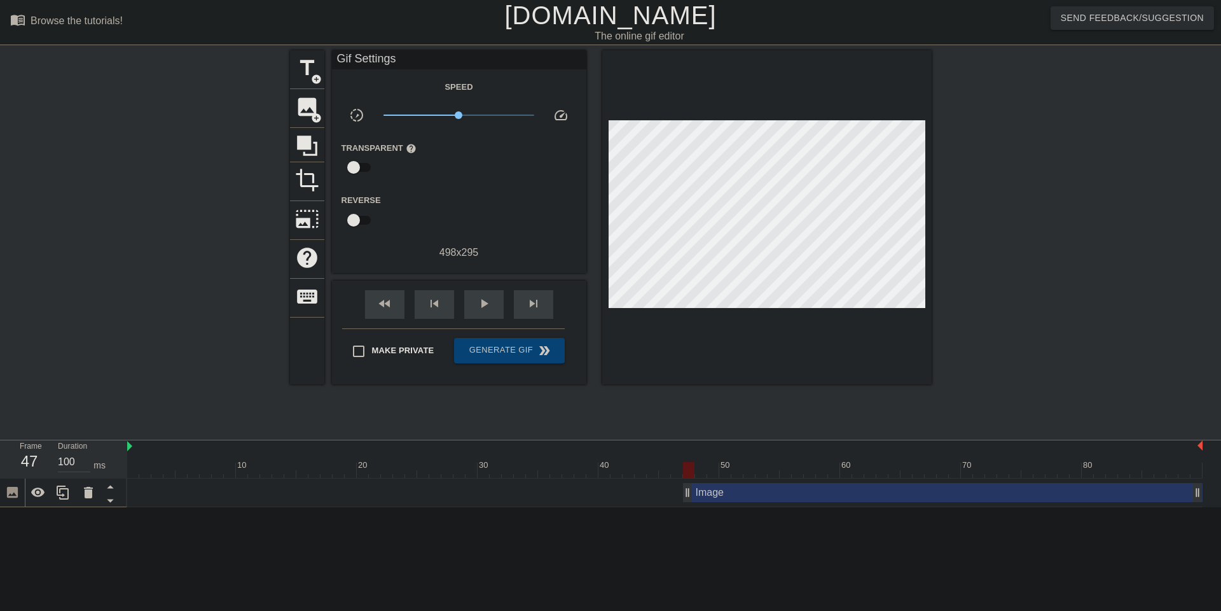
click at [762, 232] on div at bounding box center [766, 217] width 329 height 334
click at [81, 490] on icon at bounding box center [88, 492] width 15 height 15
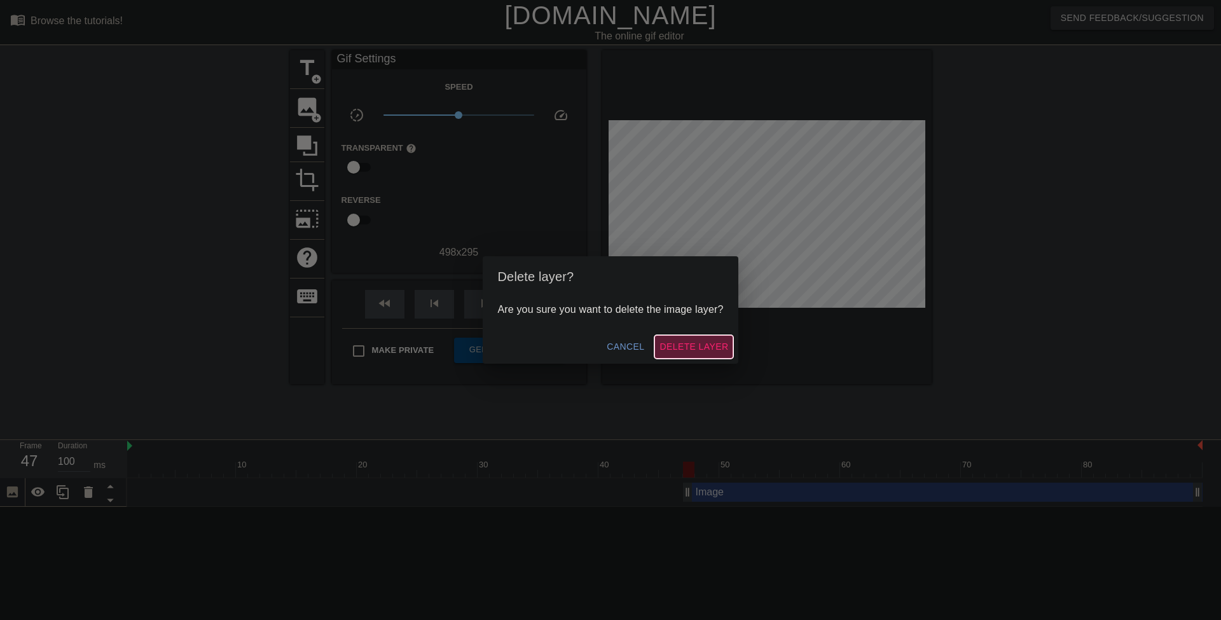
click at [719, 349] on span "Delete Layer" at bounding box center [694, 347] width 69 height 16
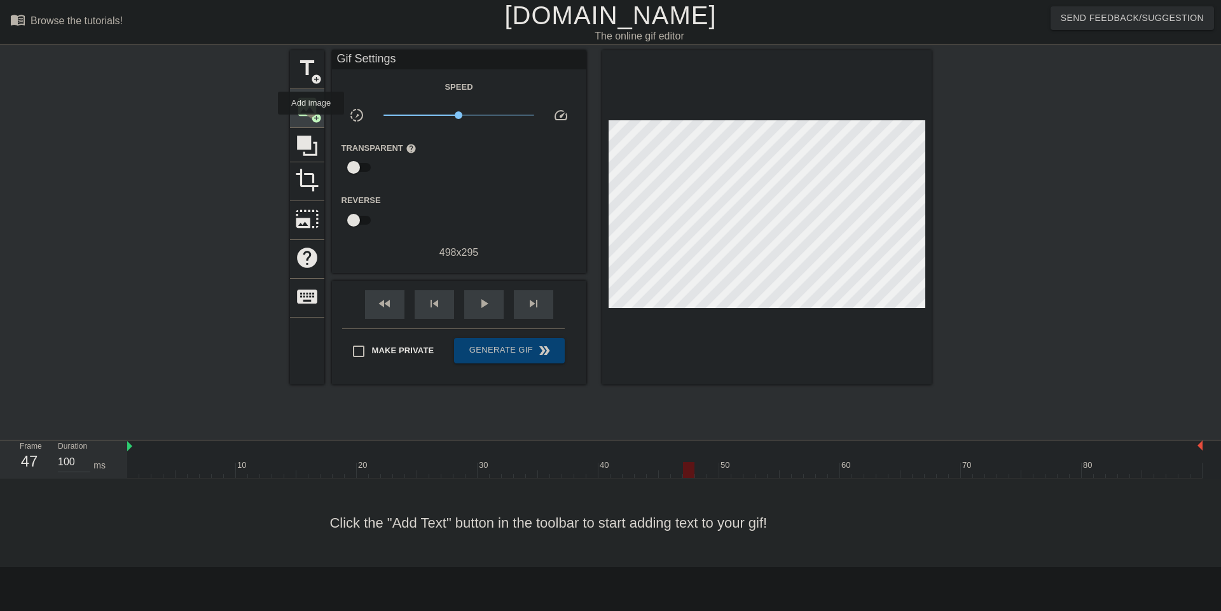
click at [312, 123] on div "image add_circle" at bounding box center [307, 108] width 34 height 39
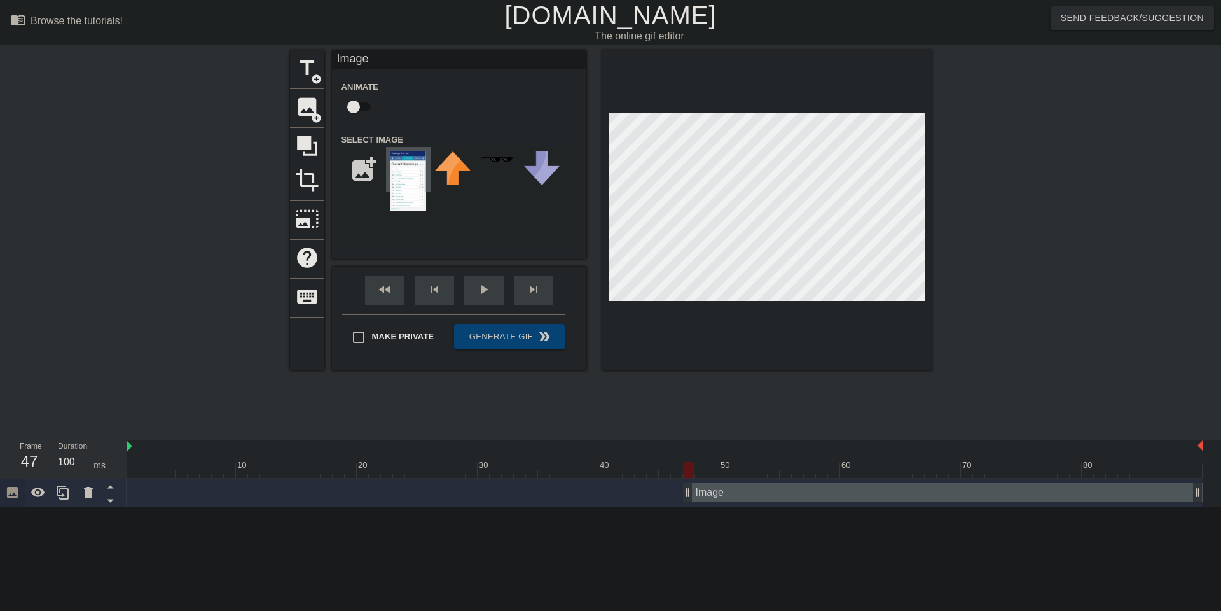
click at [411, 191] on img at bounding box center [409, 180] width 36 height 59
click at [416, 186] on img at bounding box center [409, 180] width 36 height 59
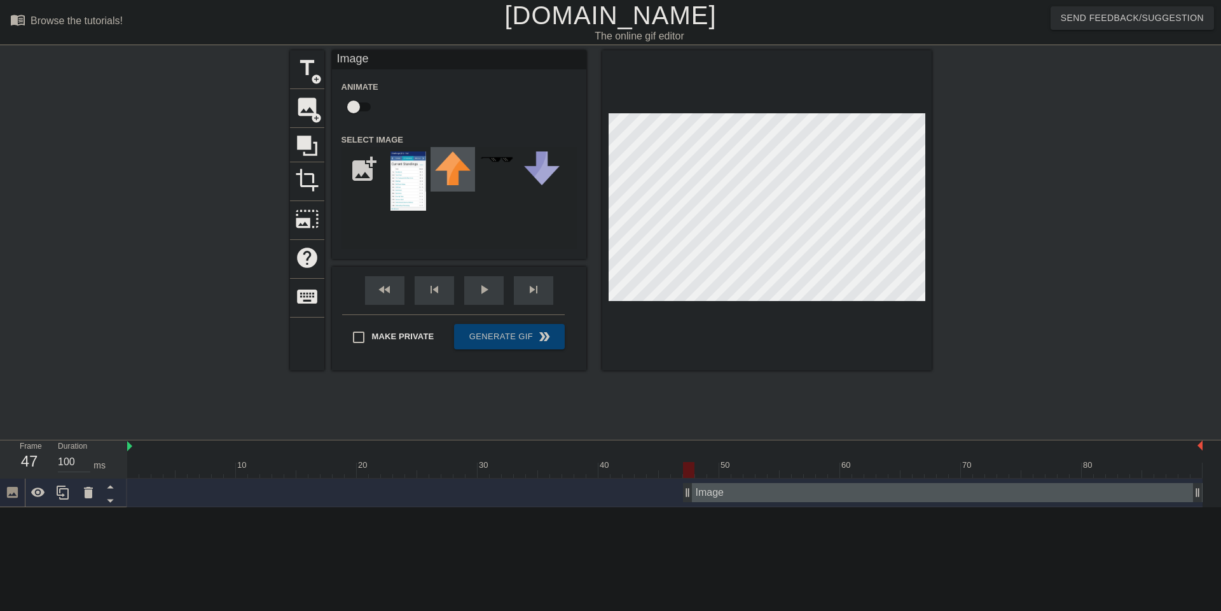
drag, startPoint x: 450, startPoint y: 180, endPoint x: 443, endPoint y: 183, distance: 8.0
click at [450, 180] on img at bounding box center [453, 168] width 36 height 34
click at [408, 189] on img at bounding box center [409, 180] width 36 height 59
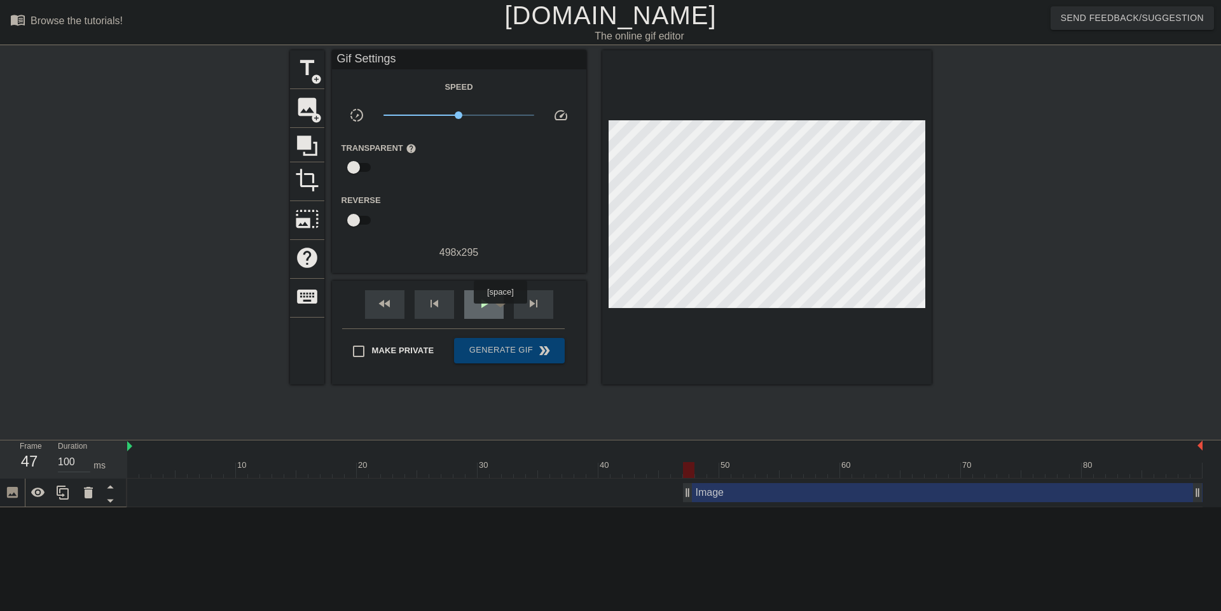
click at [502, 312] on div "play_arrow" at bounding box center [483, 304] width 39 height 29
click at [469, 315] on div "pause" at bounding box center [483, 304] width 39 height 29
drag, startPoint x: 1196, startPoint y: 499, endPoint x: 1039, endPoint y: 492, distance: 157.2
click at [484, 313] on div "play_arrow" at bounding box center [483, 304] width 39 height 29
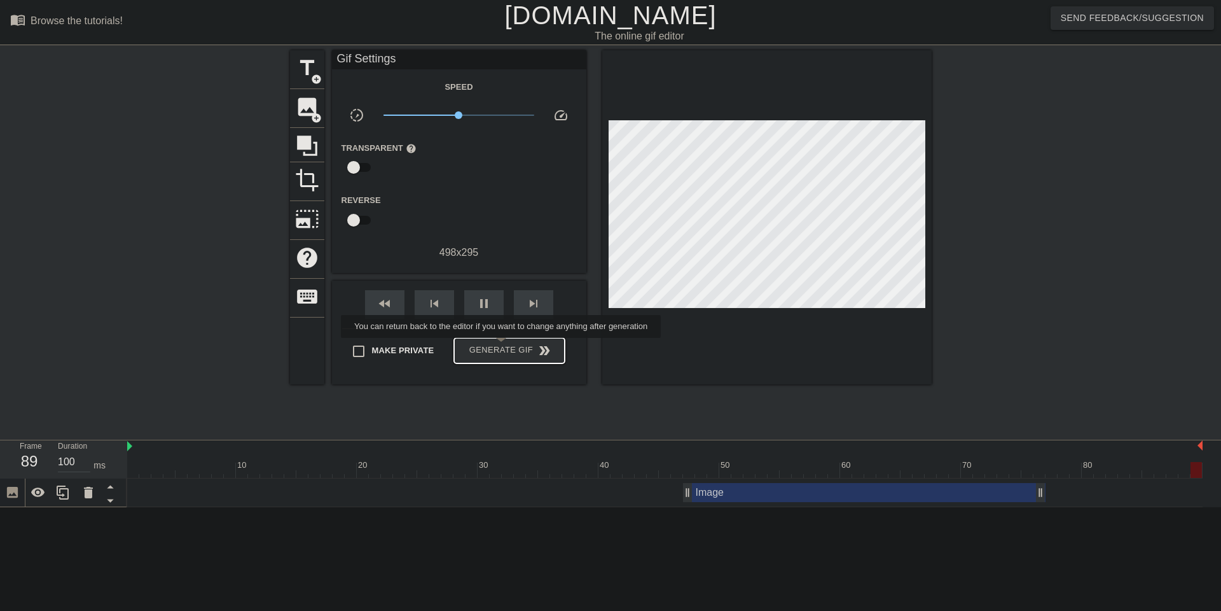
click at [509, 347] on span "Generate Gif double_arrow" at bounding box center [509, 350] width 100 height 15
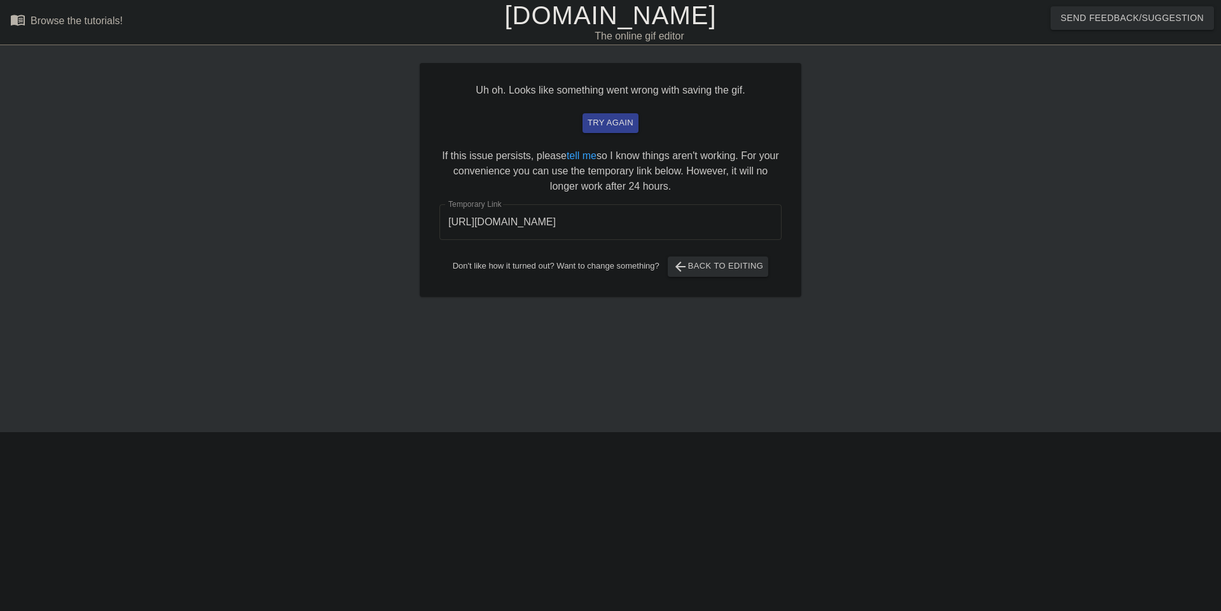
click at [548, 222] on input "[URL][DOMAIN_NAME]" at bounding box center [611, 222] width 342 height 36
